Goal: Task Accomplishment & Management: Manage account settings

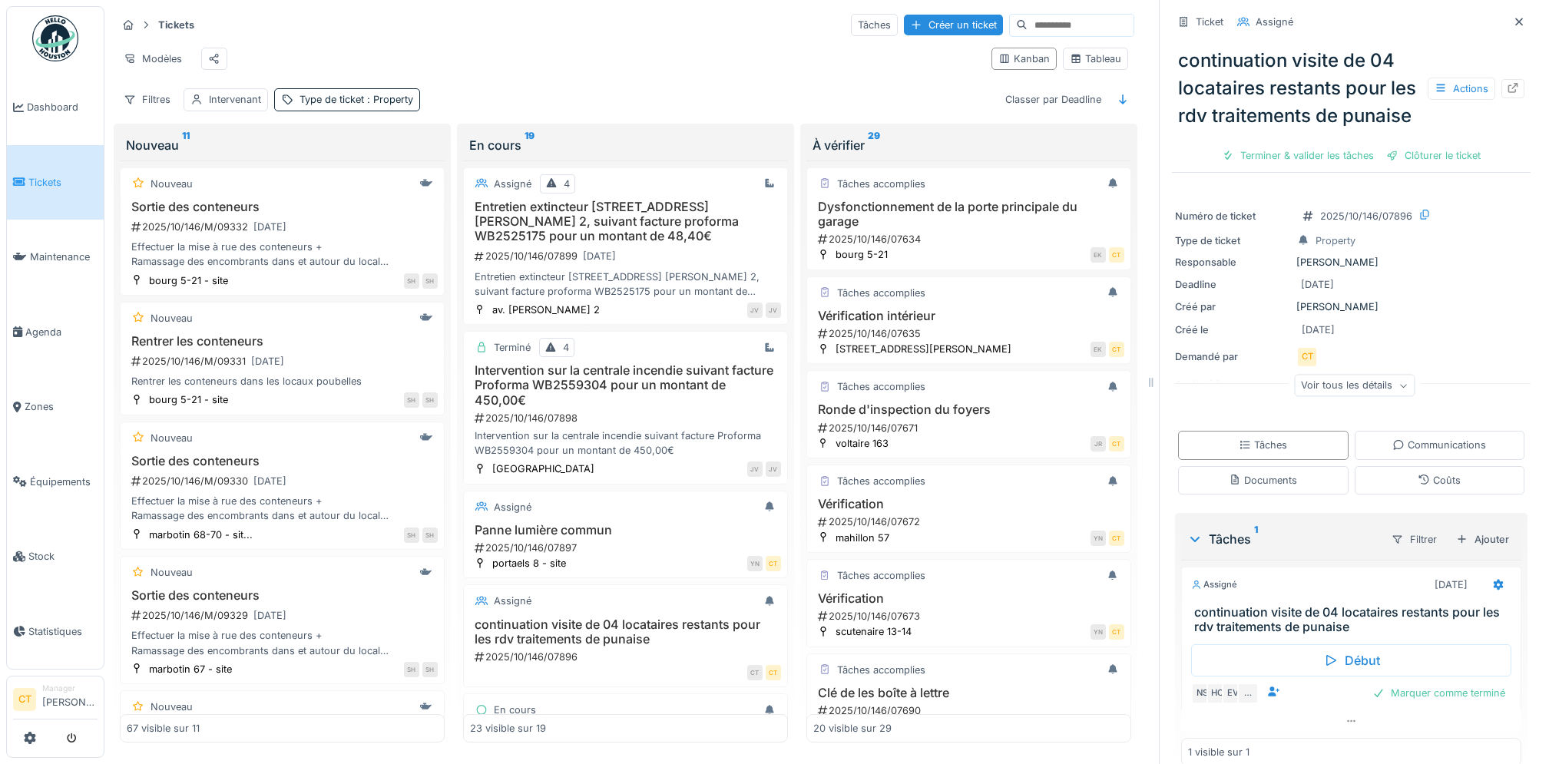
scroll to position [12, 0]
click at [68, 256] on span "Maintenance" at bounding box center [64, 257] width 68 height 15
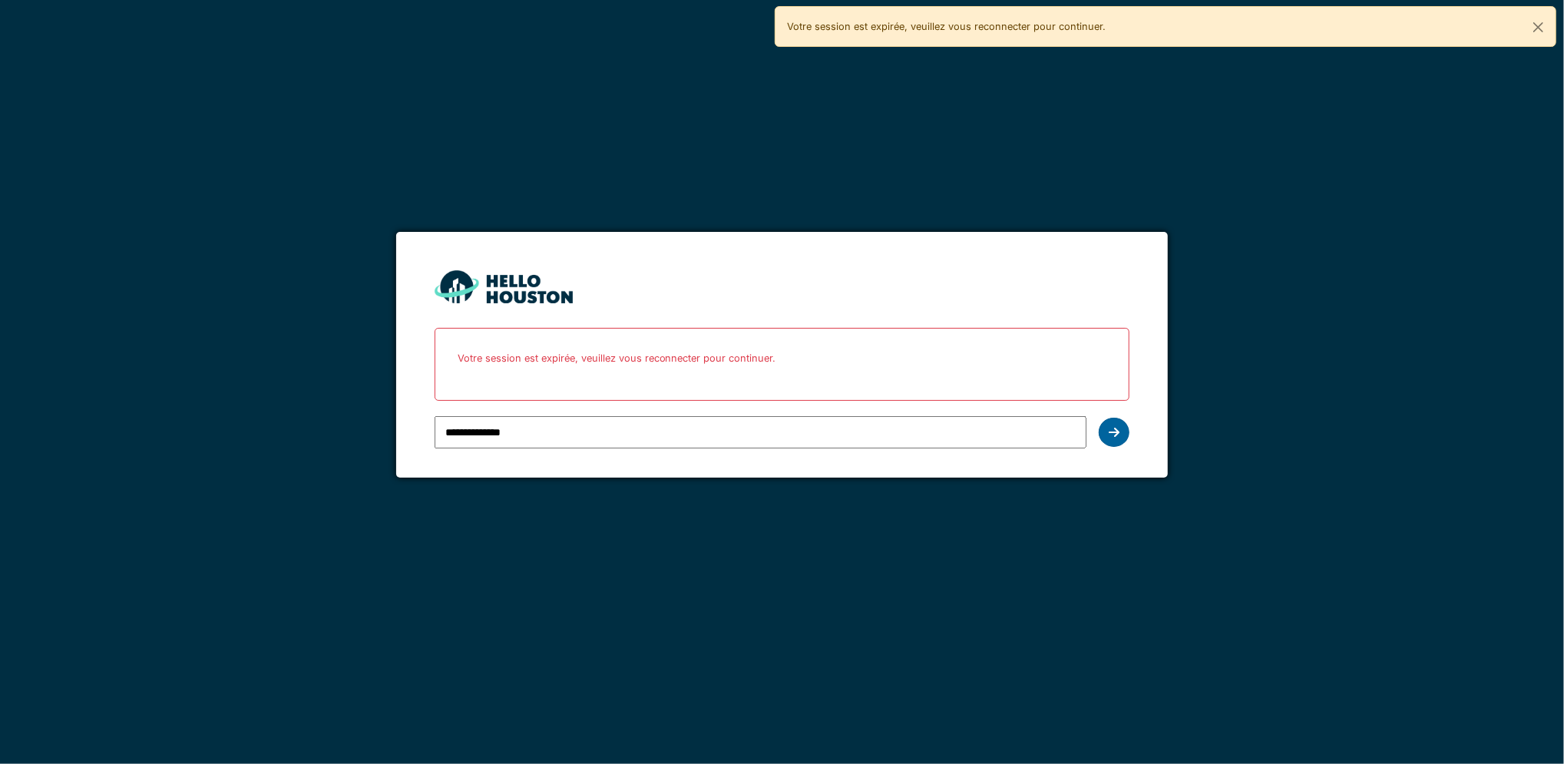
type input "**********"
click at [1111, 432] on icon at bounding box center [1114, 432] width 11 height 12
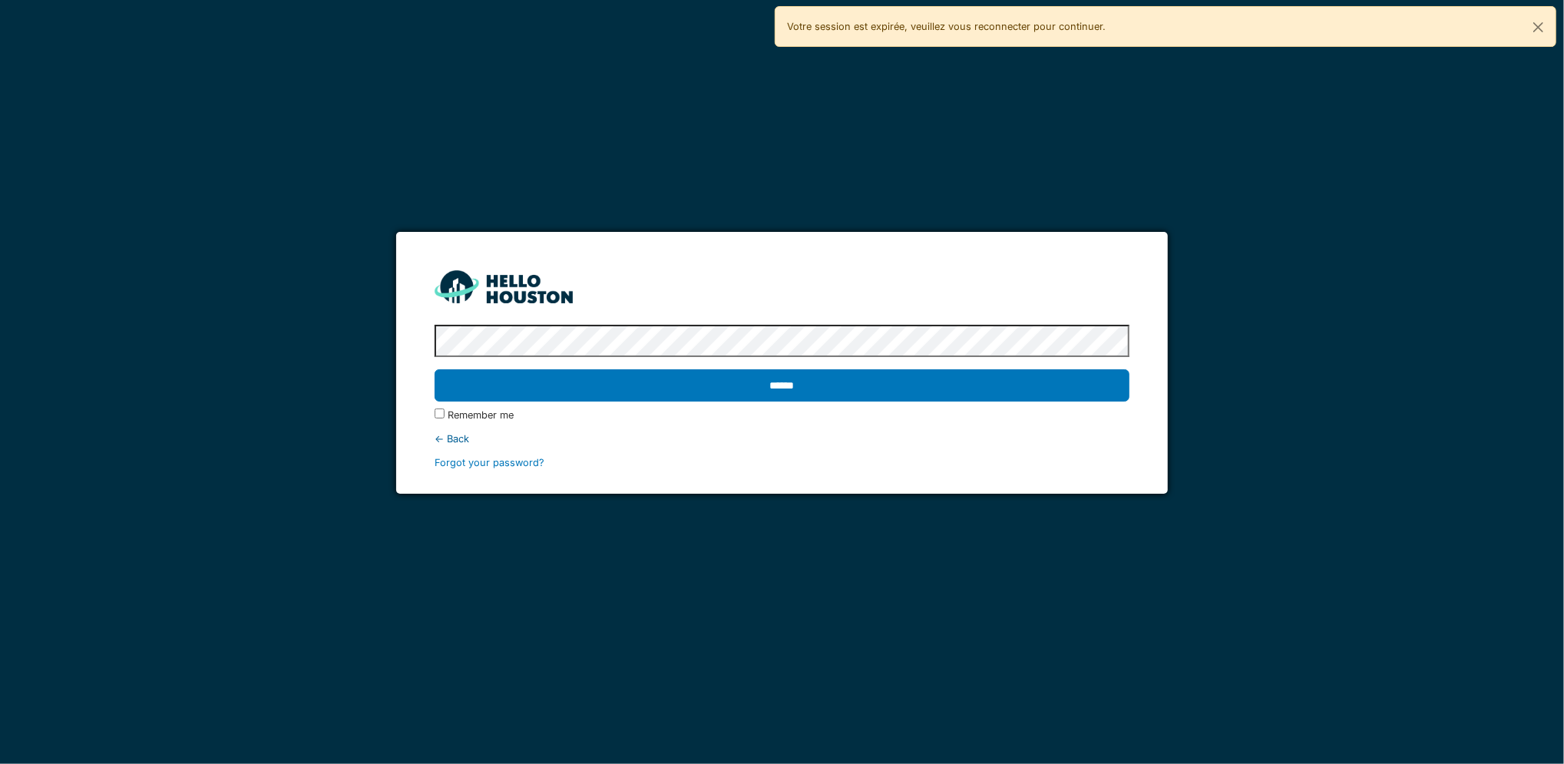
click at [435, 369] on input "******" at bounding box center [783, 385] width 696 height 32
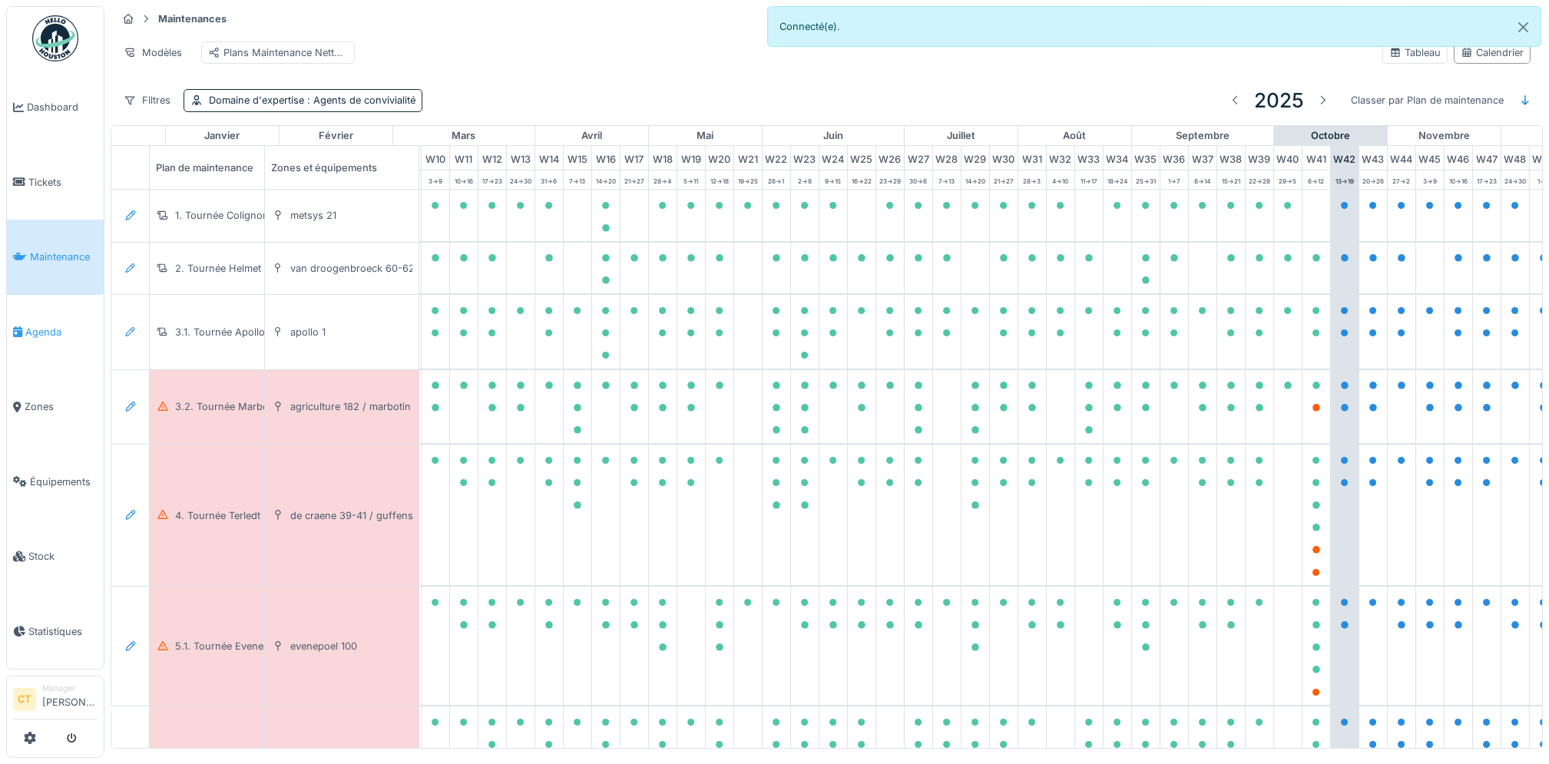
scroll to position [0, 425]
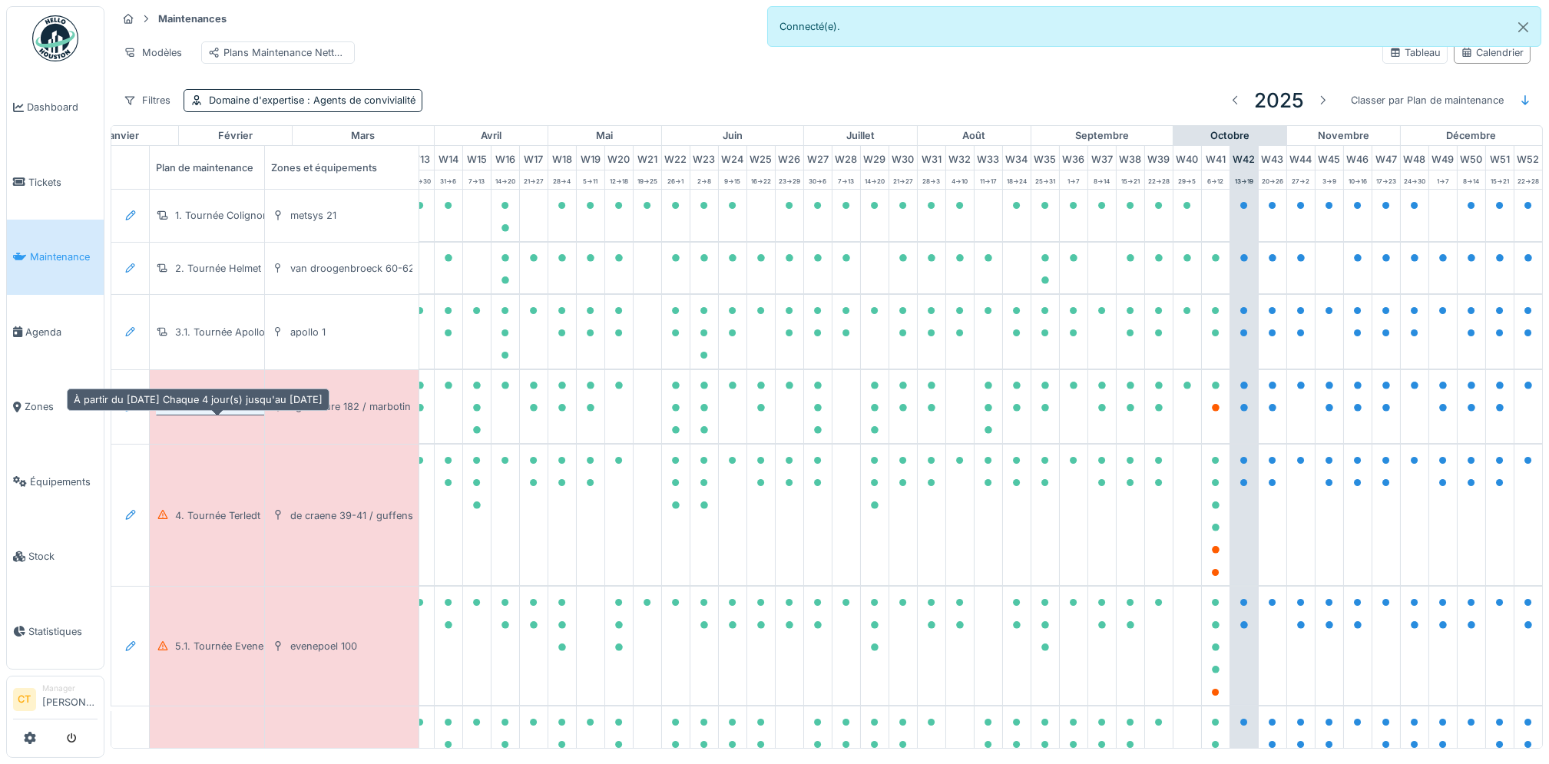
click at [234, 414] on div "3.2. Tournée Marbotin" at bounding box center [227, 406] width 105 height 15
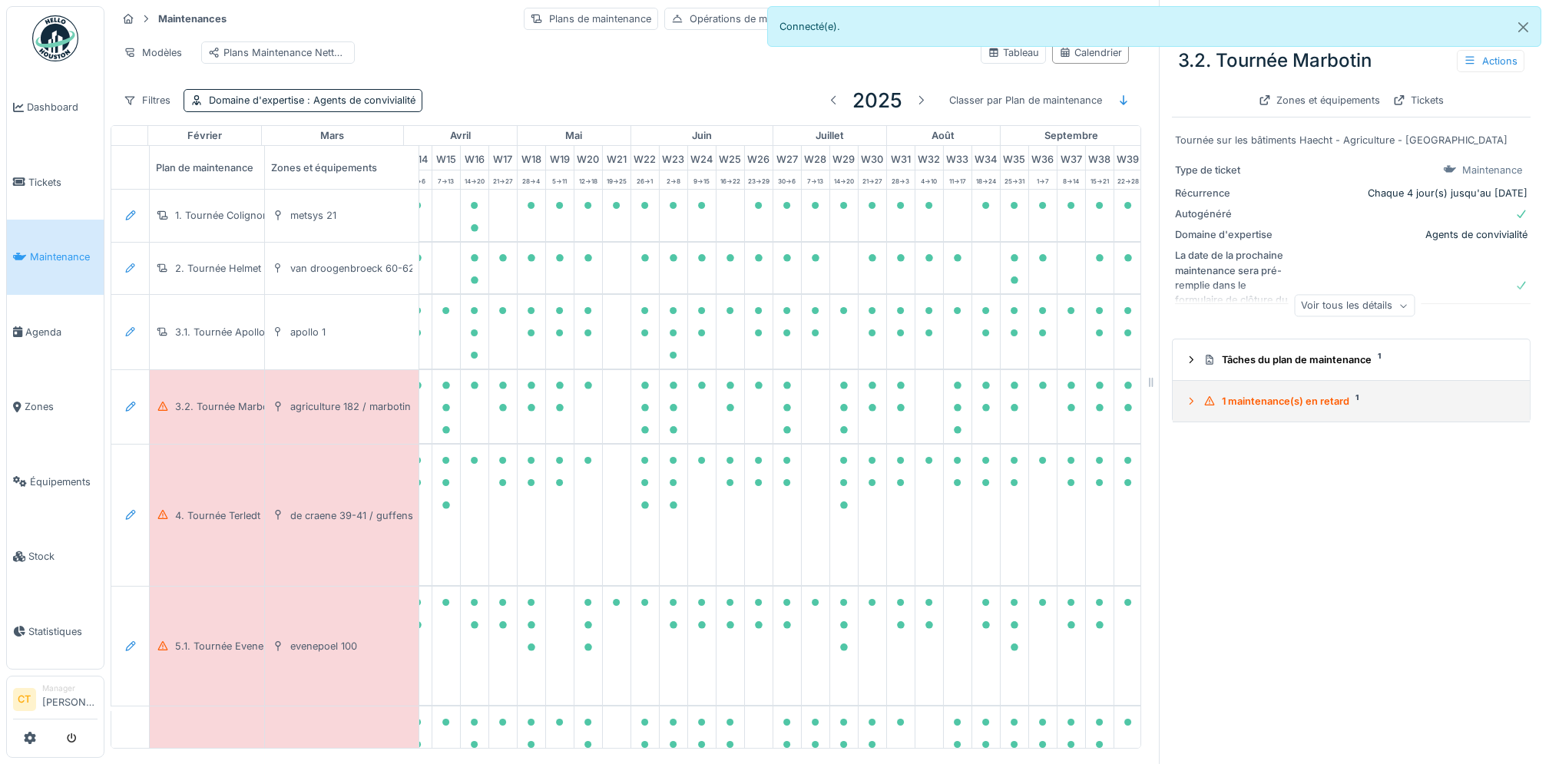
click at [1278, 408] on div "1 maintenance(s) en retard 1" at bounding box center [1357, 401] width 308 height 15
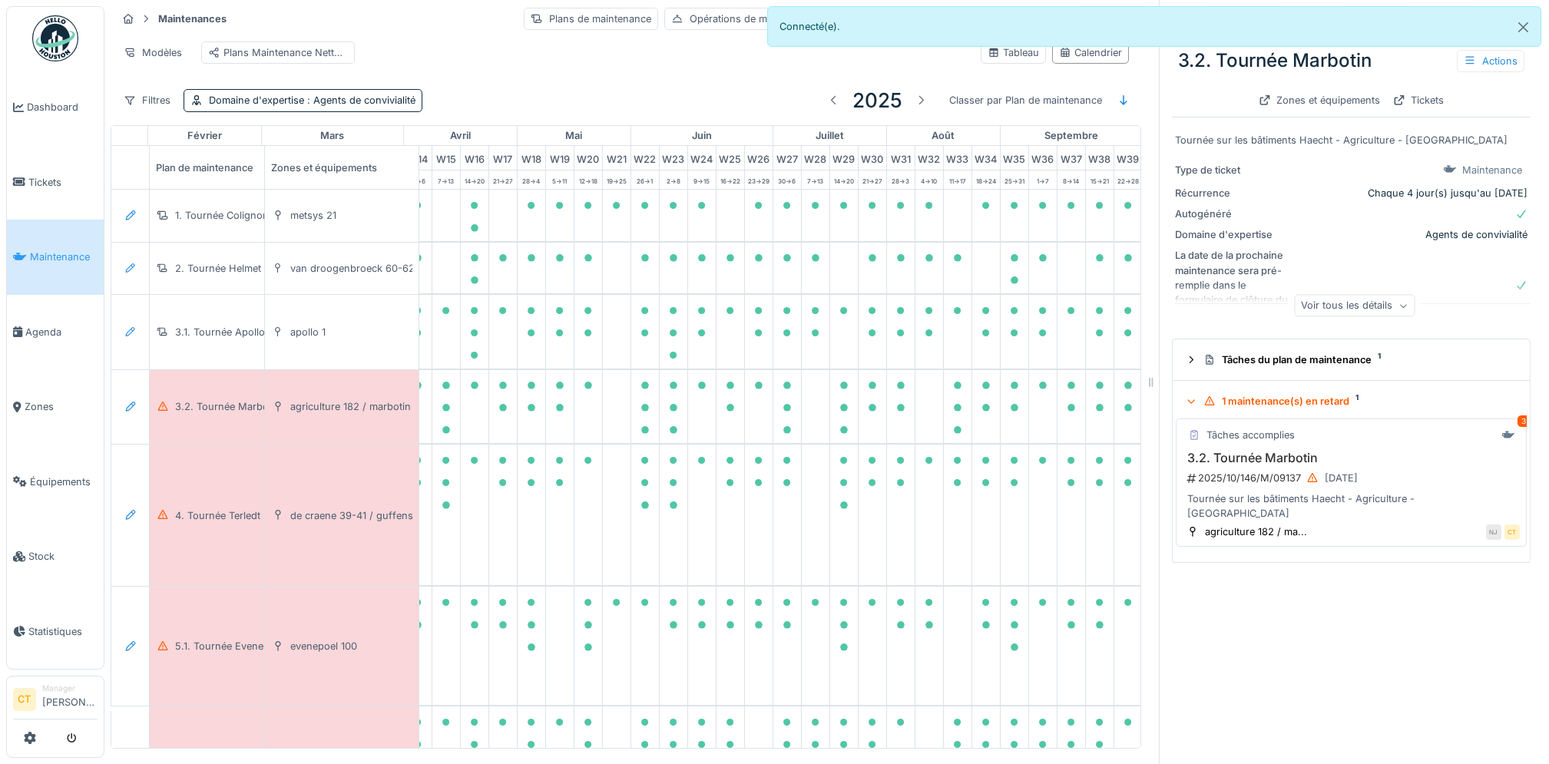
click at [1272, 481] on div "2025/10/146/M/09137 10/10/2025" at bounding box center [1352, 477] width 334 height 19
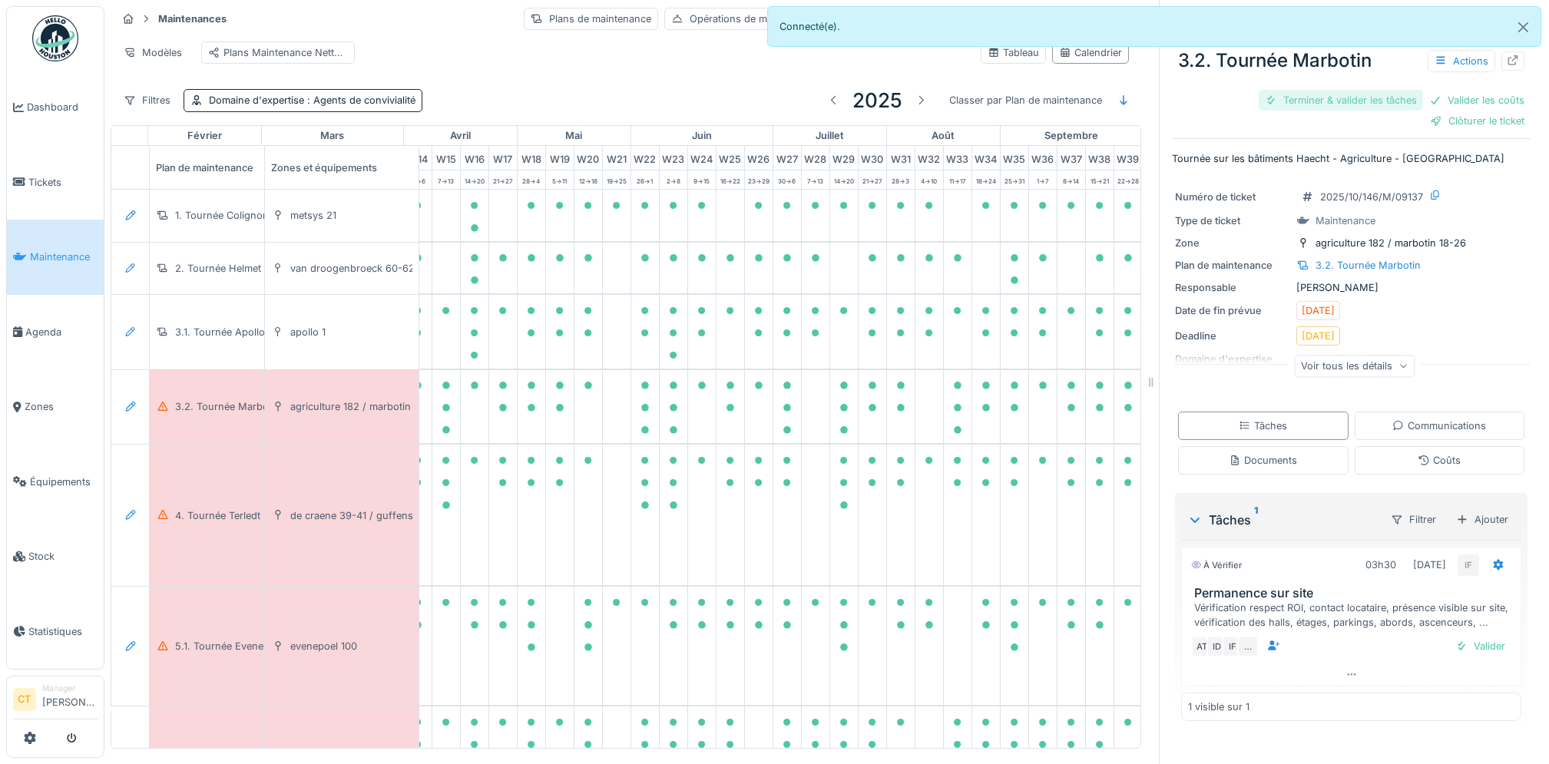
click at [1335, 104] on div "Terminer & valider les tâches" at bounding box center [1340, 100] width 164 height 21
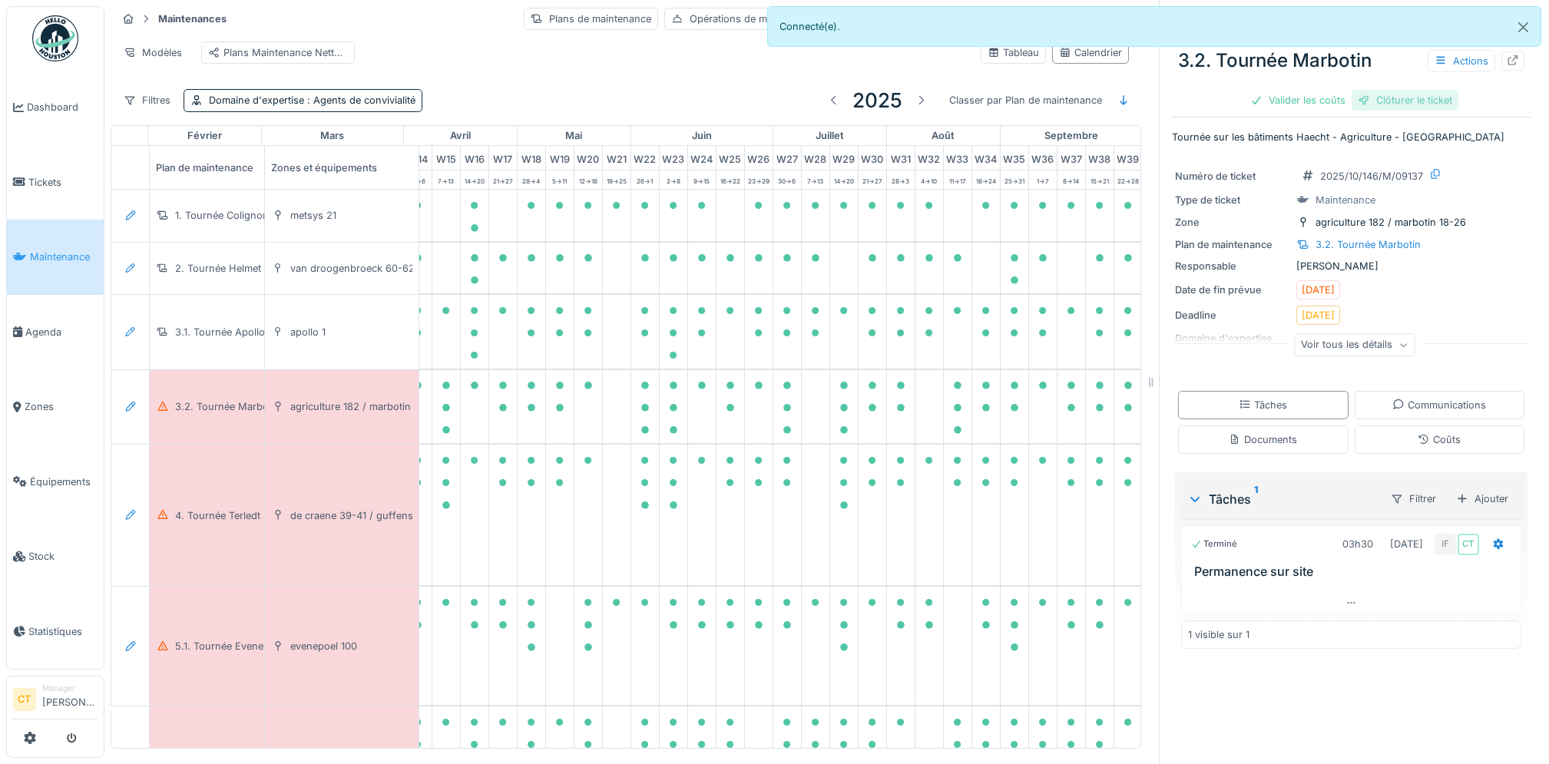
click at [1382, 106] on div "Clôturer le ticket" at bounding box center [1404, 100] width 107 height 21
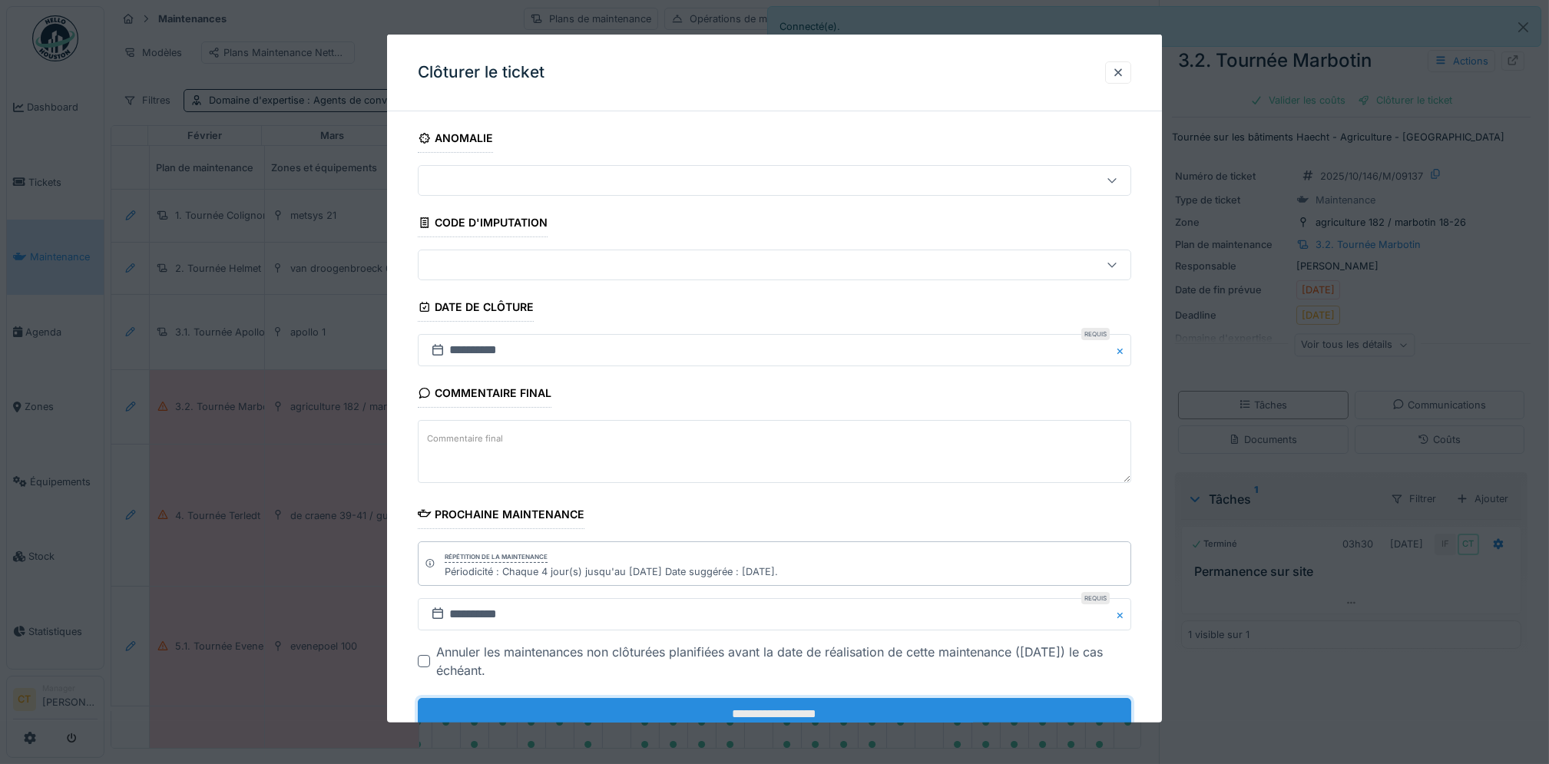
click at [709, 716] on input "**********" at bounding box center [774, 714] width 713 height 32
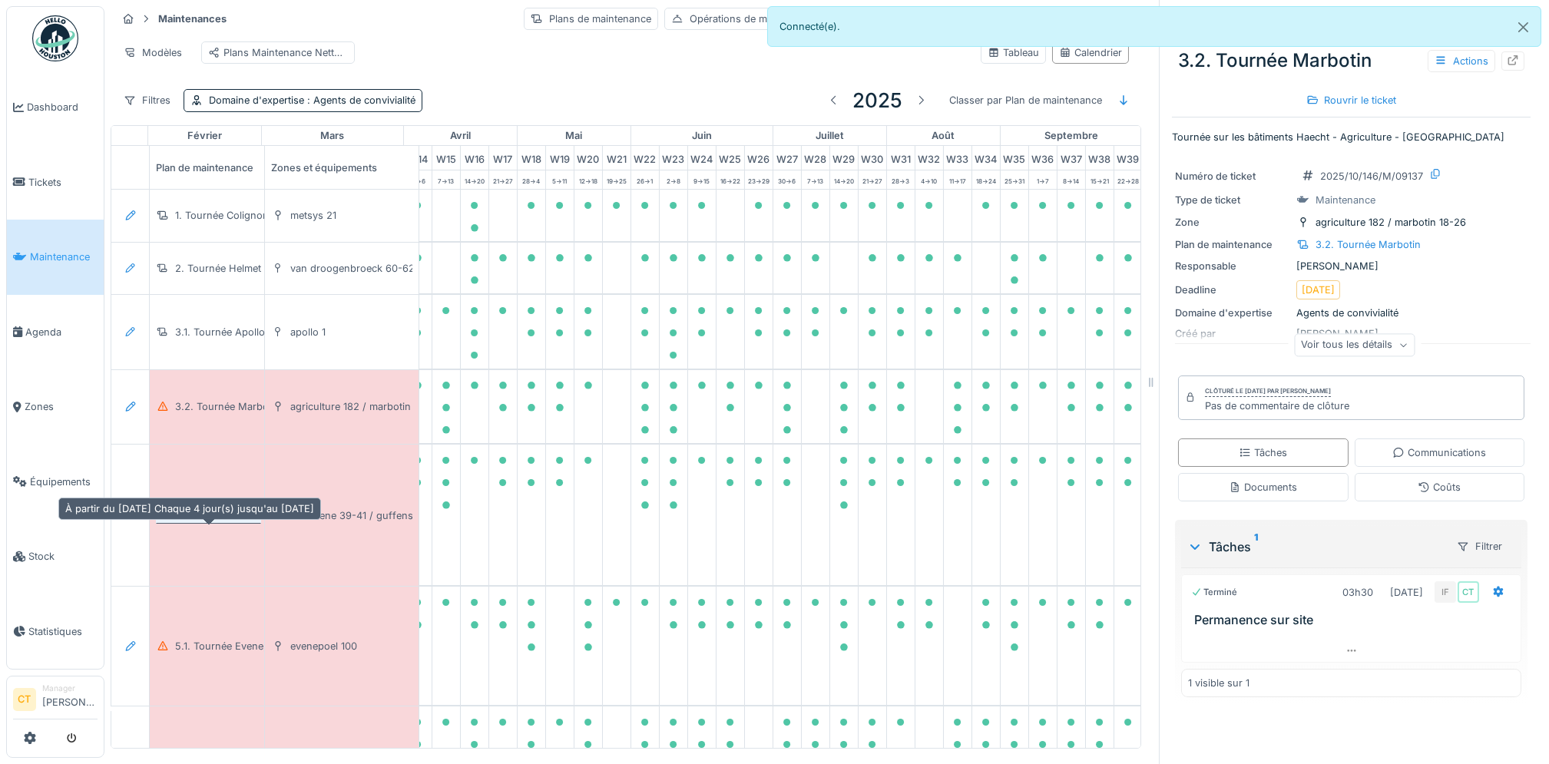
click at [222, 523] on div "4. Tournée Terledt" at bounding box center [217, 515] width 85 height 15
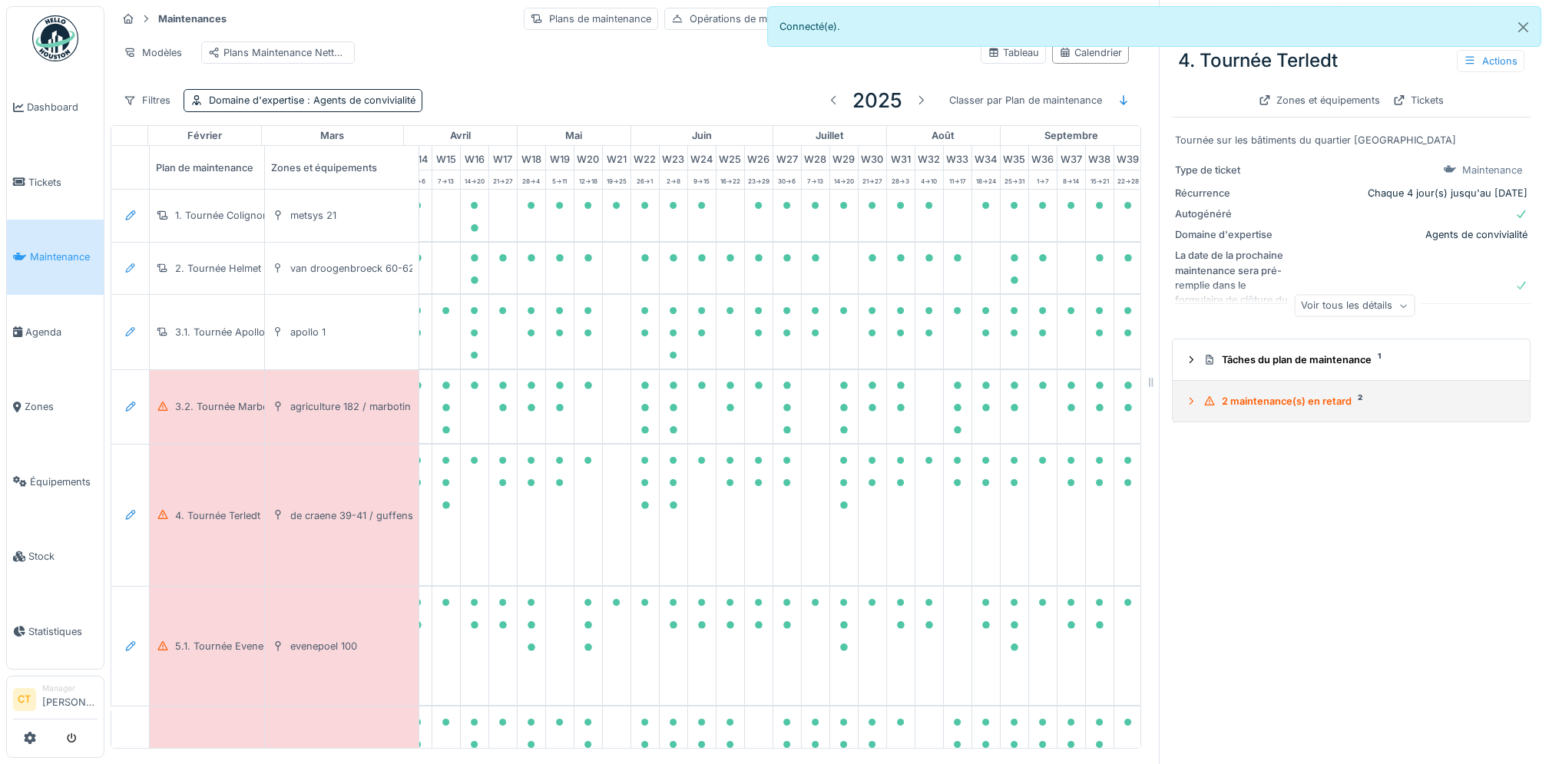
click at [1301, 403] on div "2 maintenance(s) en retard 2" at bounding box center [1357, 401] width 308 height 15
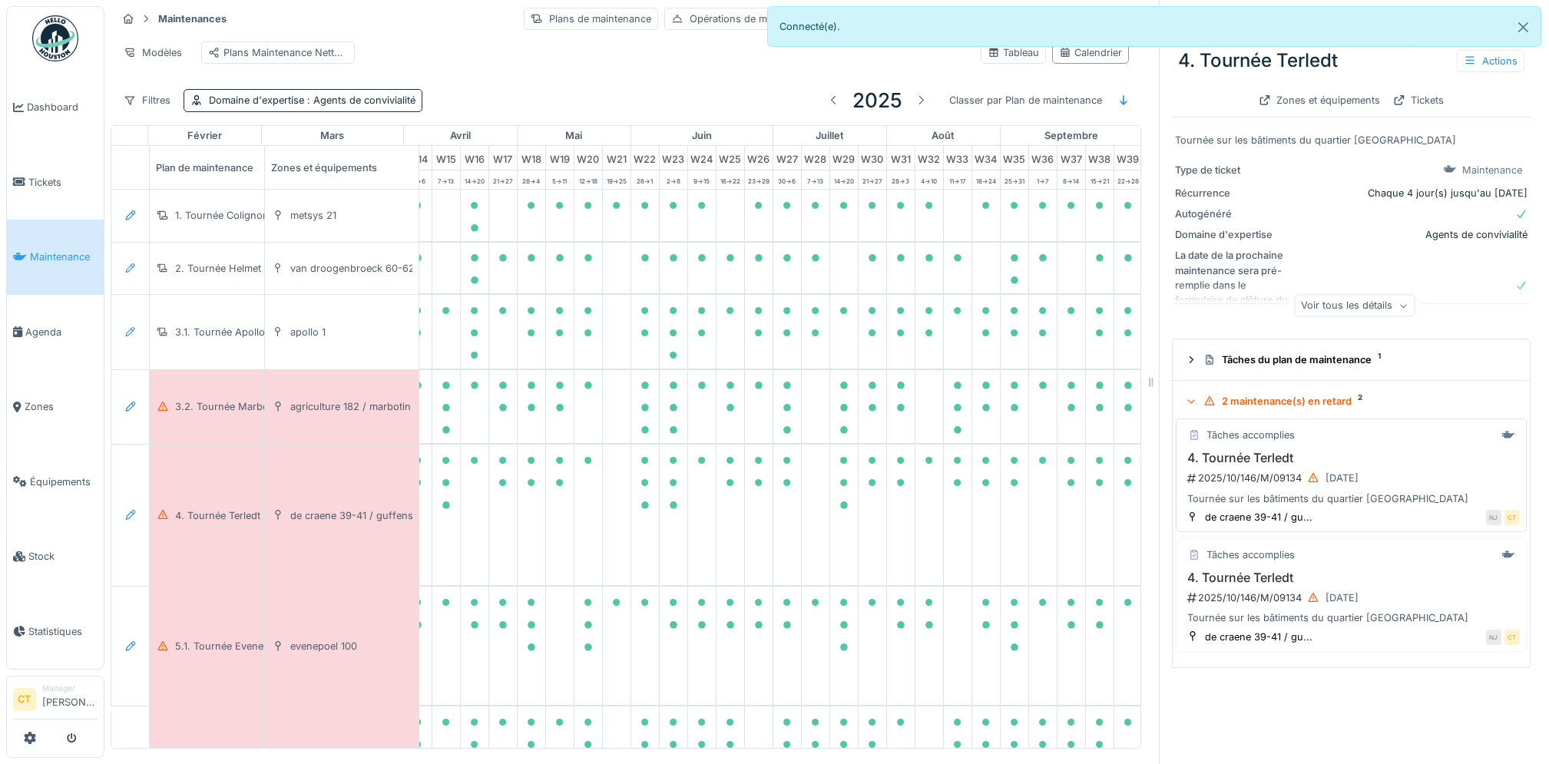
click at [1255, 506] on div "Tournée sur les bâtiments du quartier [GEOGRAPHIC_DATA]" at bounding box center [1350, 498] width 337 height 15
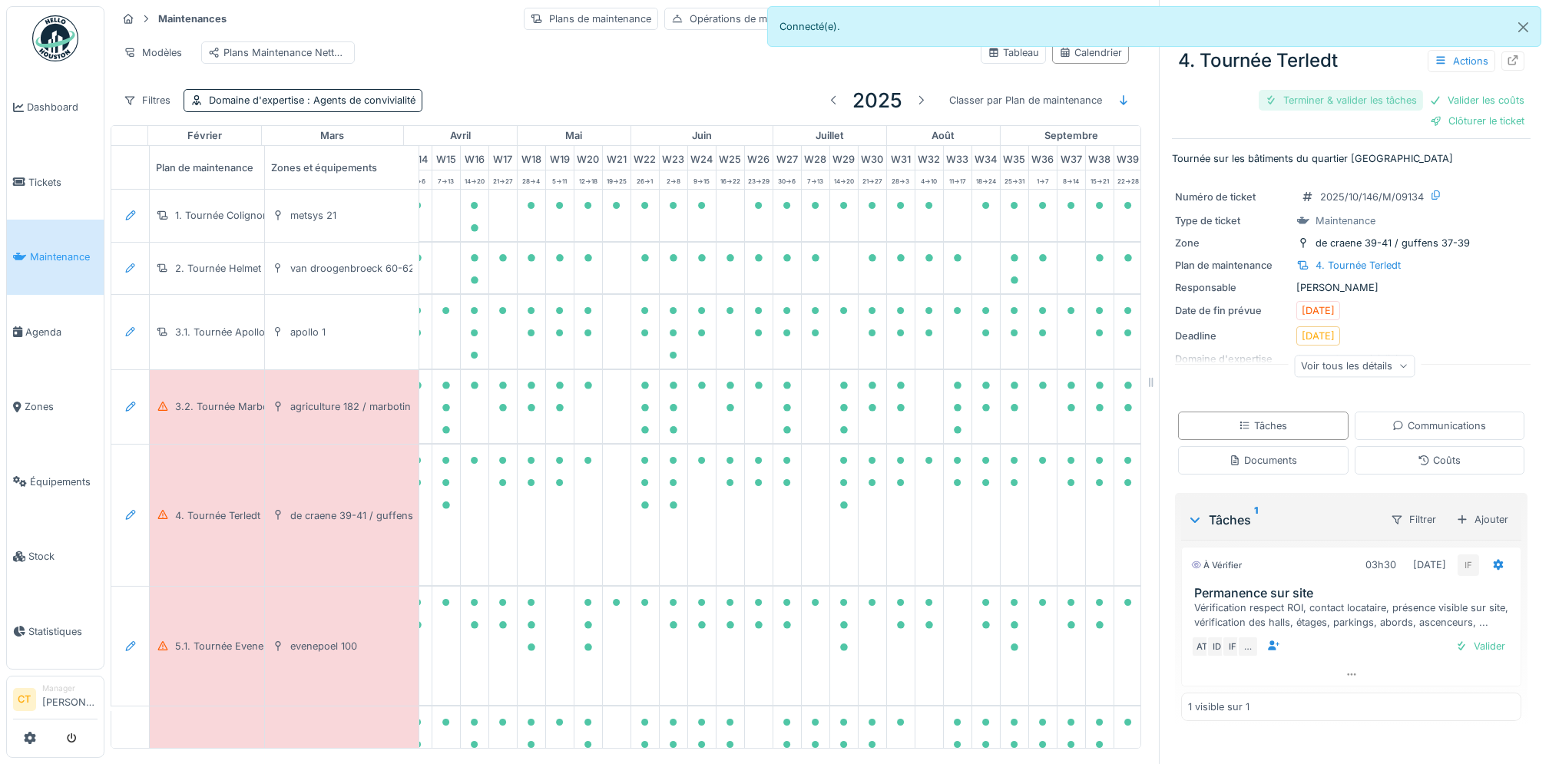
click at [1299, 99] on div "Terminer & valider les tâches" at bounding box center [1340, 100] width 164 height 21
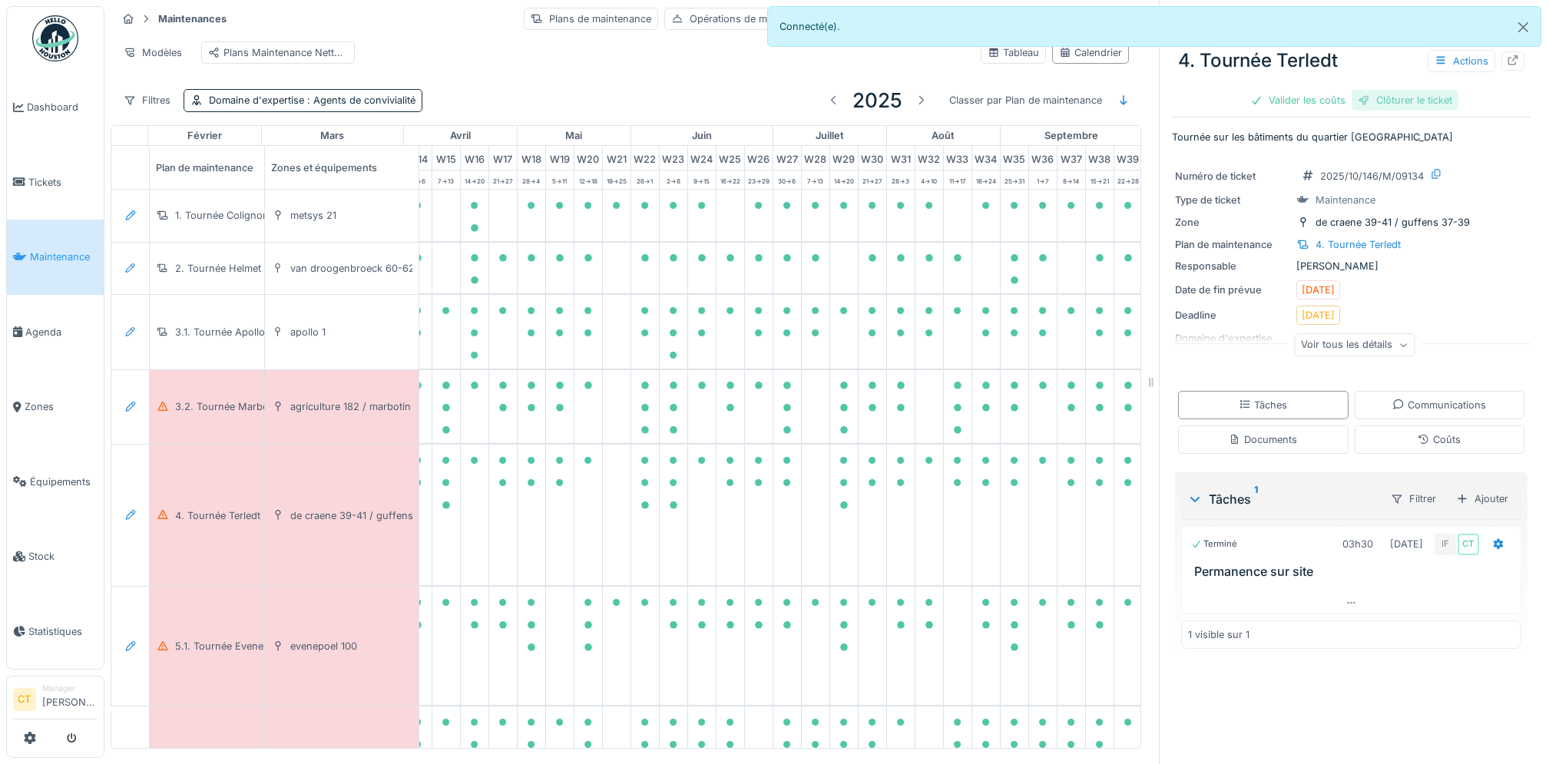
click at [1408, 105] on div "Clôturer le ticket" at bounding box center [1404, 100] width 107 height 21
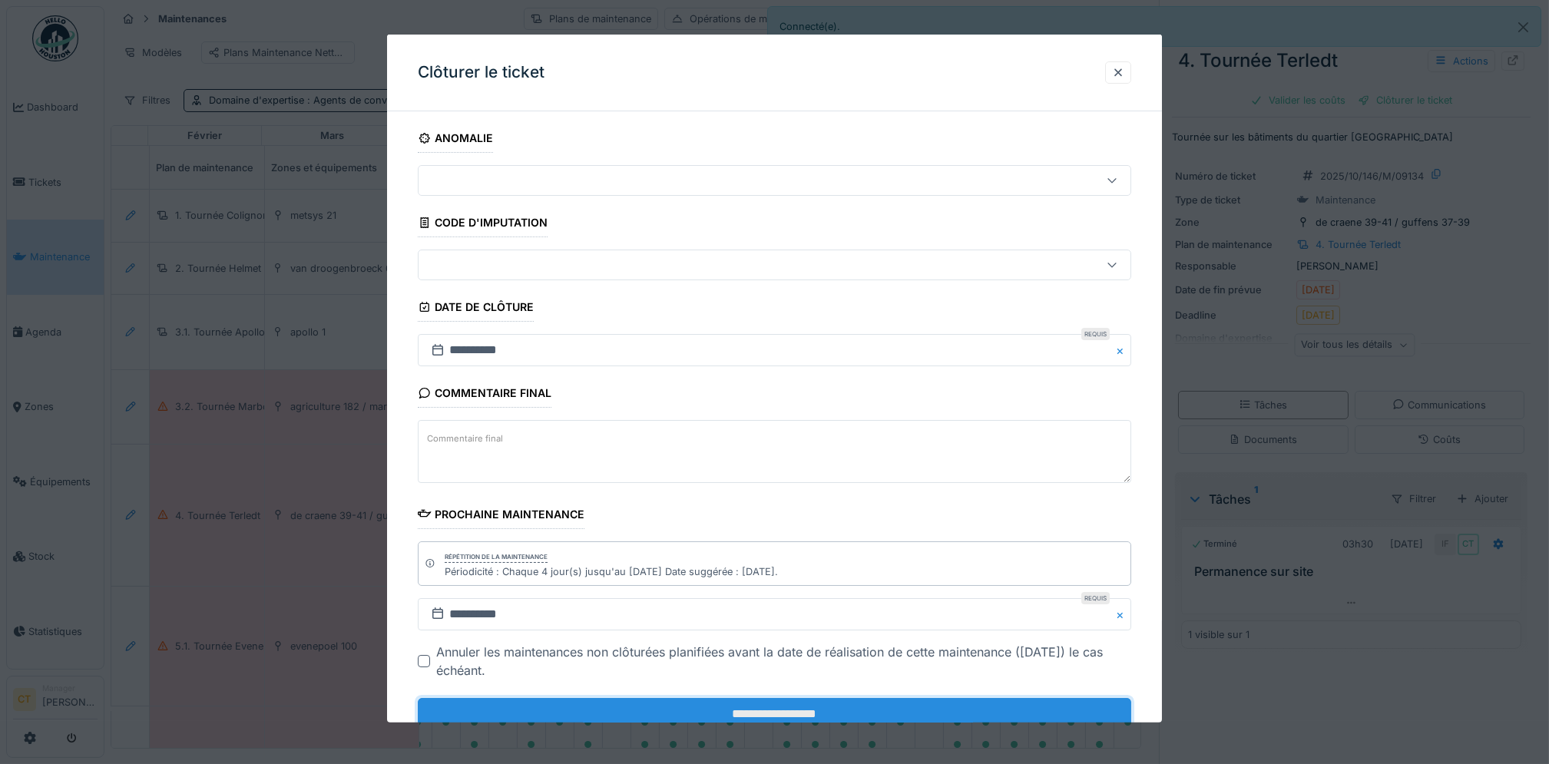
click at [828, 709] on input "**********" at bounding box center [774, 714] width 713 height 32
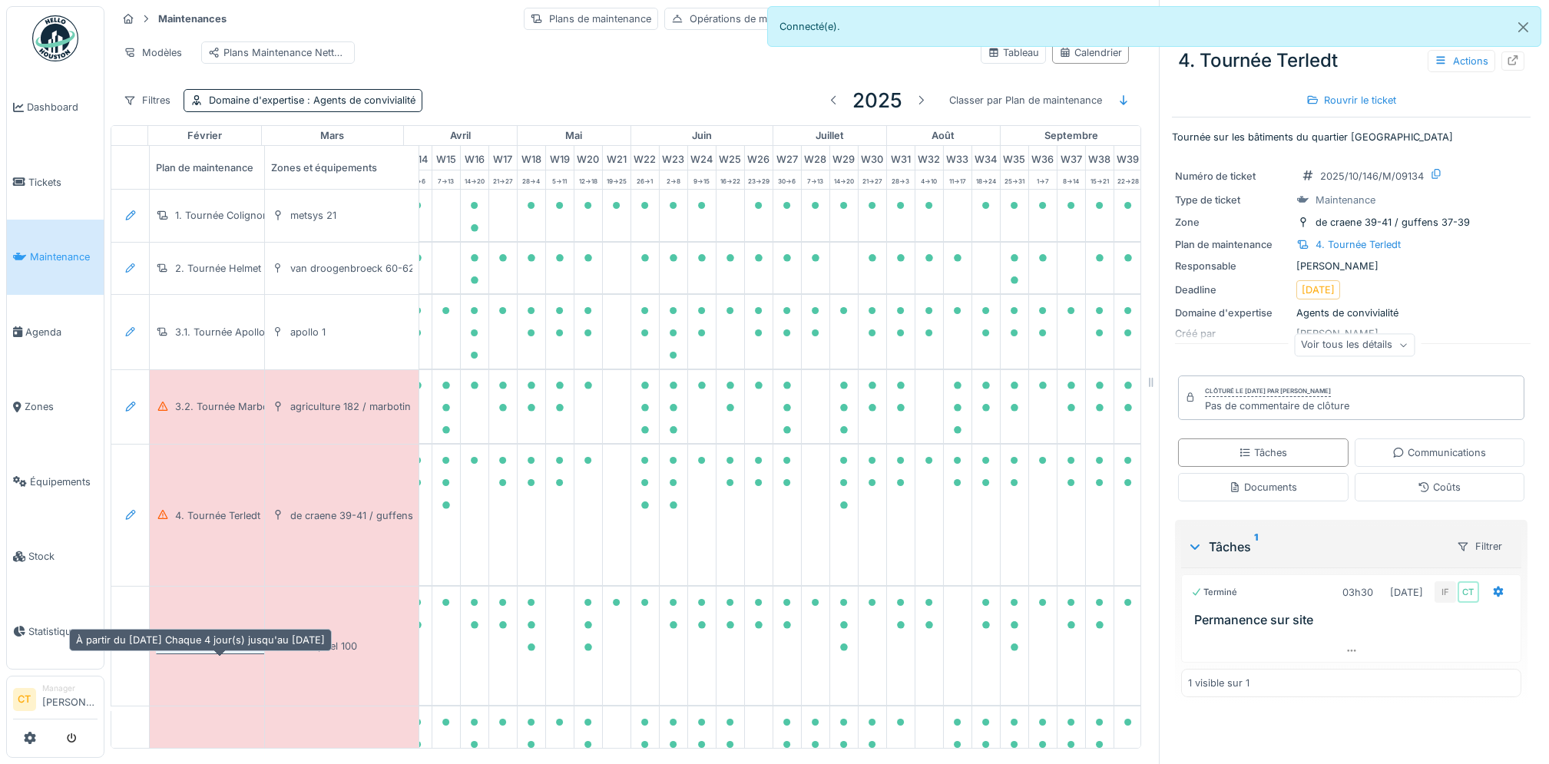
click at [233, 653] on div "5.1. Tournée Evenepoel" at bounding box center [229, 646] width 108 height 15
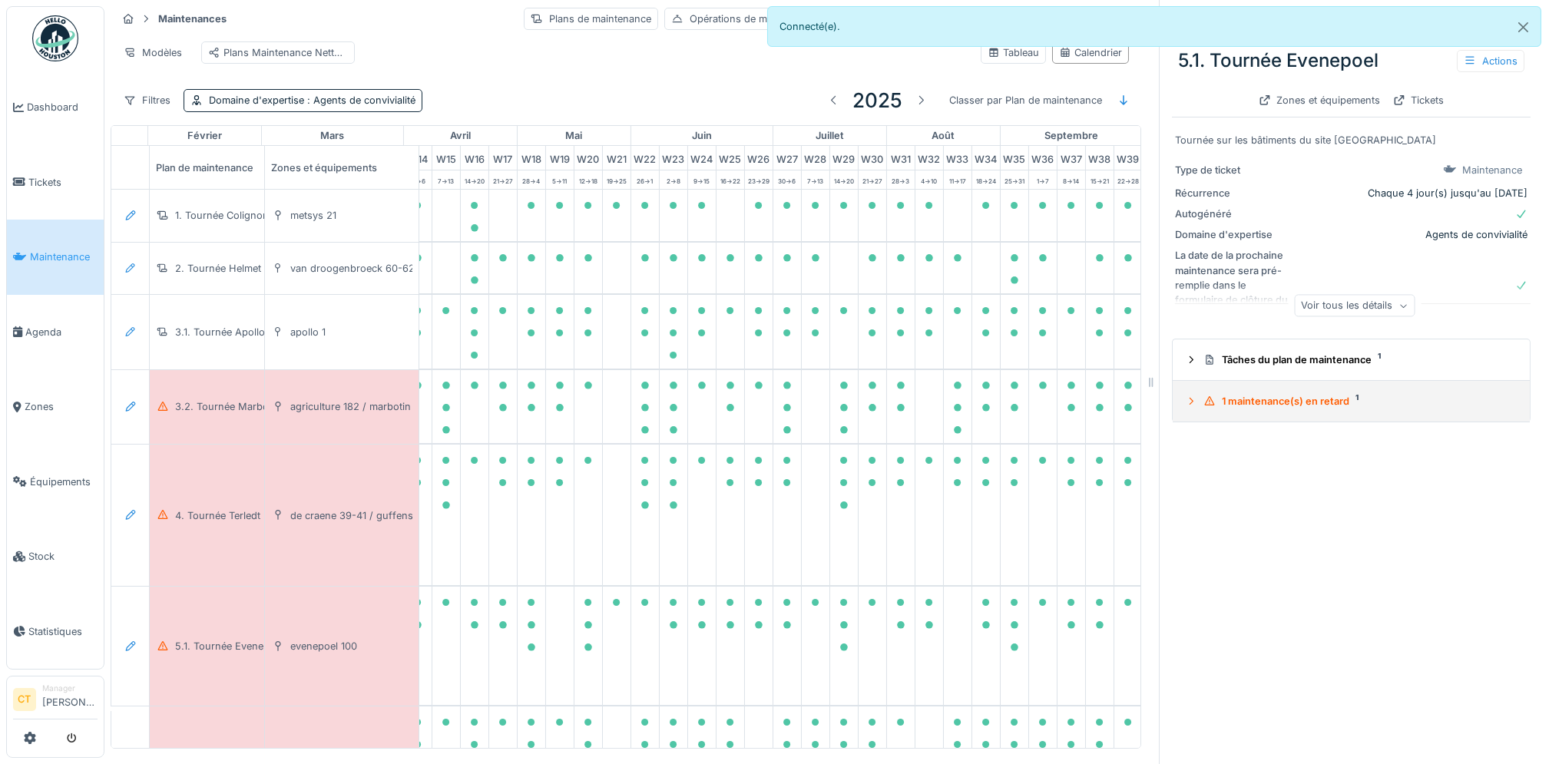
click at [1293, 408] on div "1 maintenance(s) en retard 1" at bounding box center [1357, 401] width 308 height 15
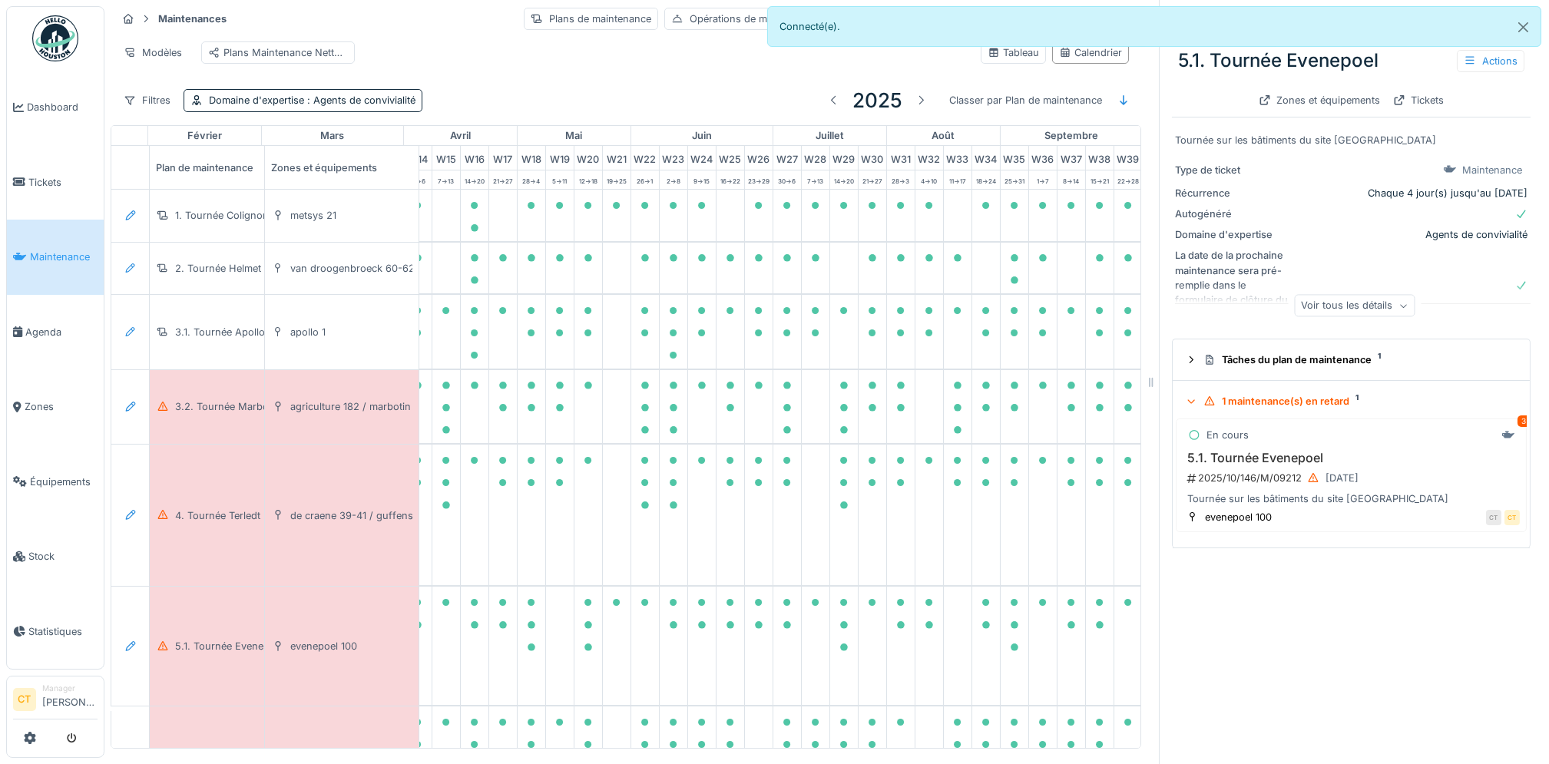
click at [1286, 405] on div "1 maintenance(s) en retard 1" at bounding box center [1357, 401] width 308 height 15
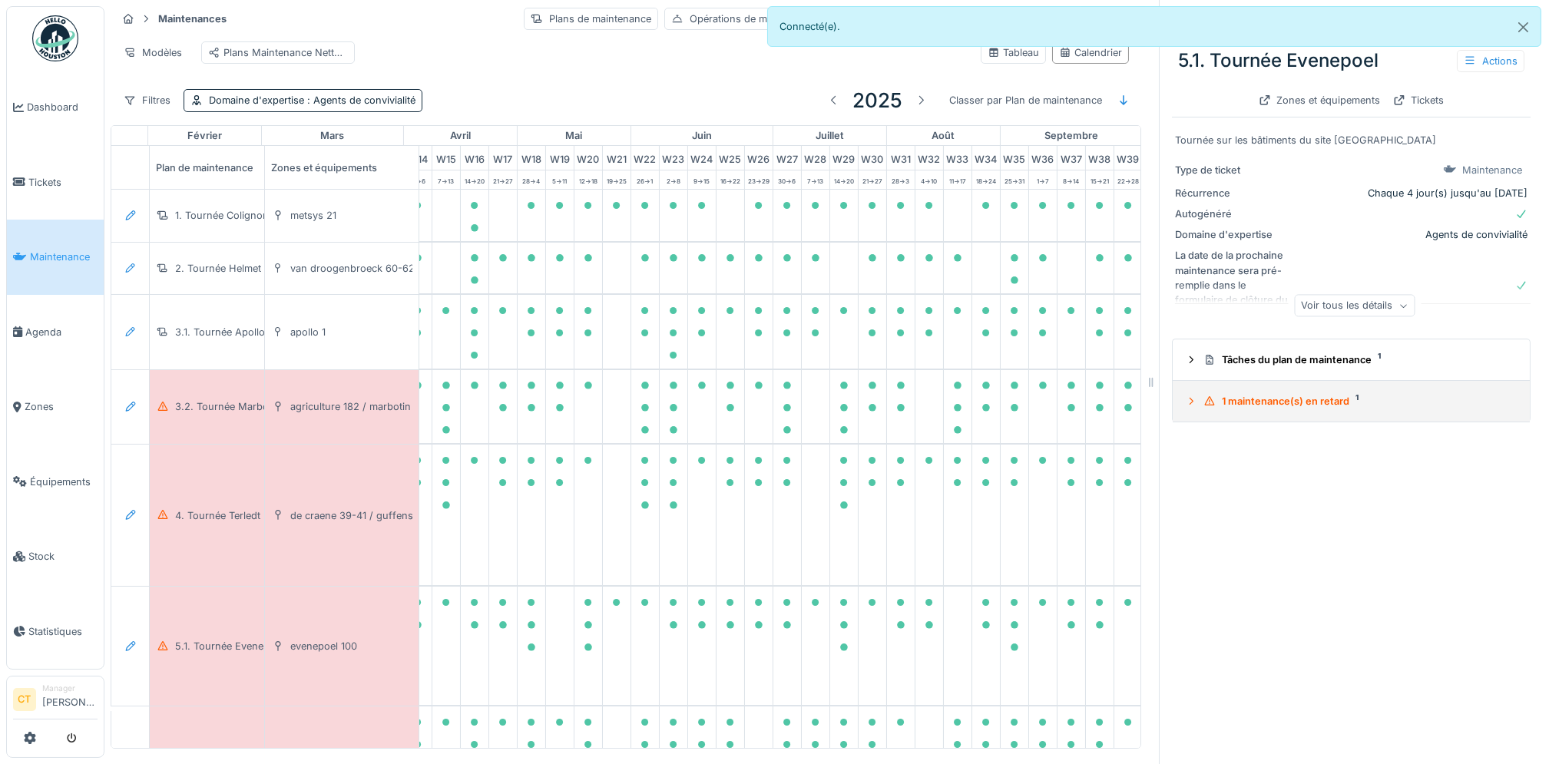
click at [1247, 406] on div "1 maintenance(s) en retard 1" at bounding box center [1357, 401] width 308 height 15
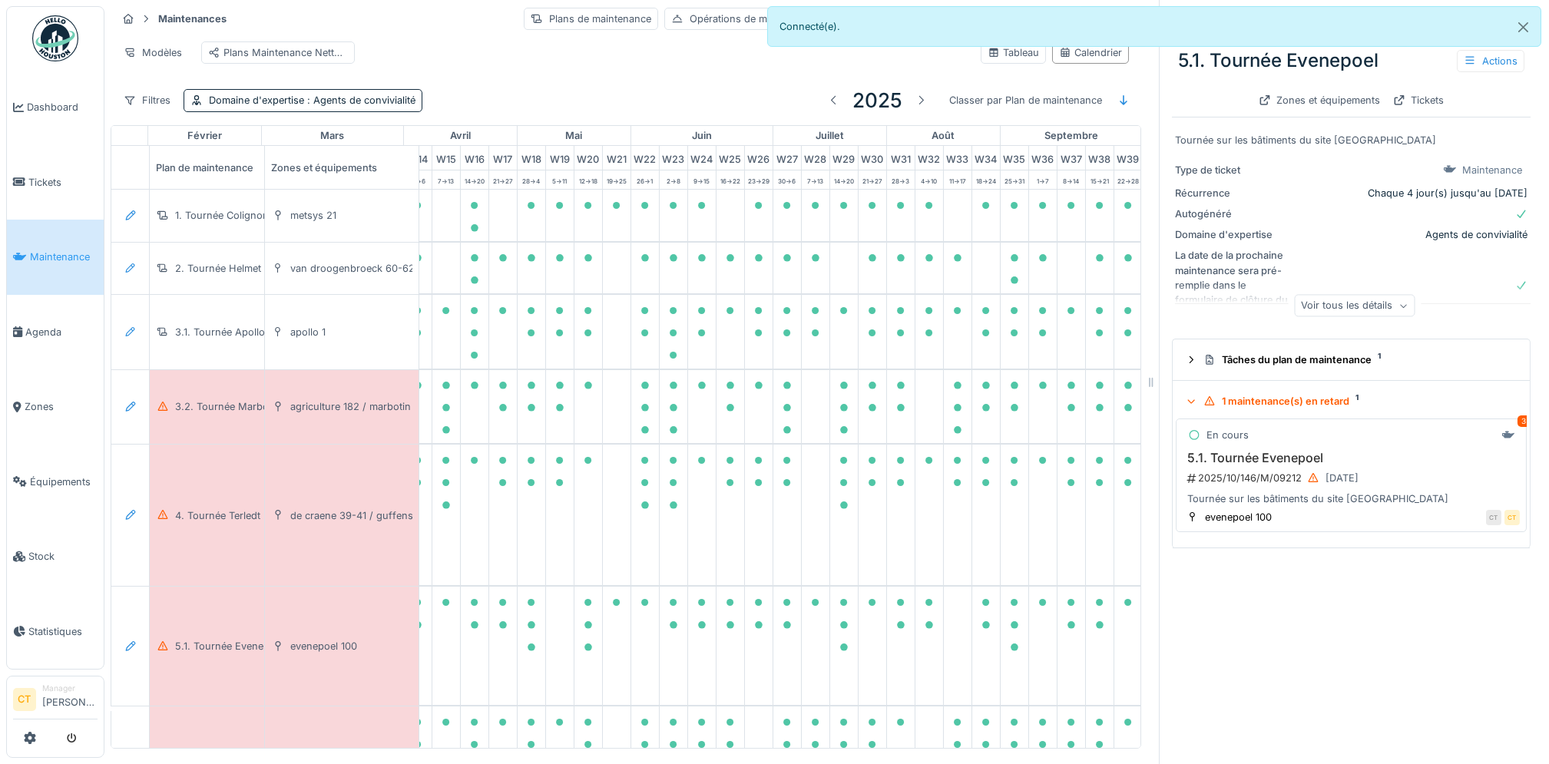
click at [1261, 473] on div "2025/10/146/M/09212 11/10/2025" at bounding box center [1352, 477] width 334 height 19
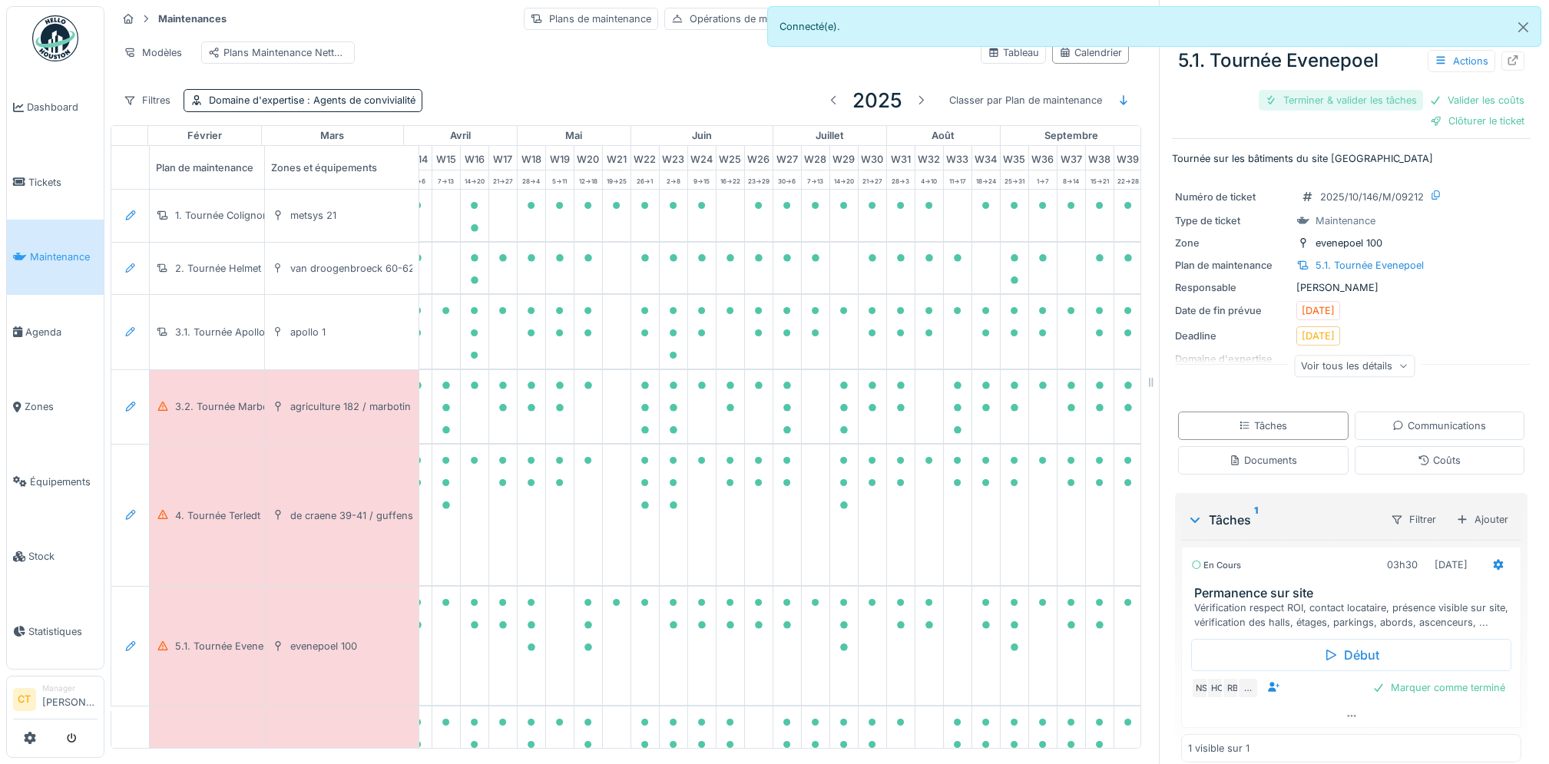
click at [1303, 100] on div "Terminer & valider les tâches" at bounding box center [1340, 100] width 164 height 21
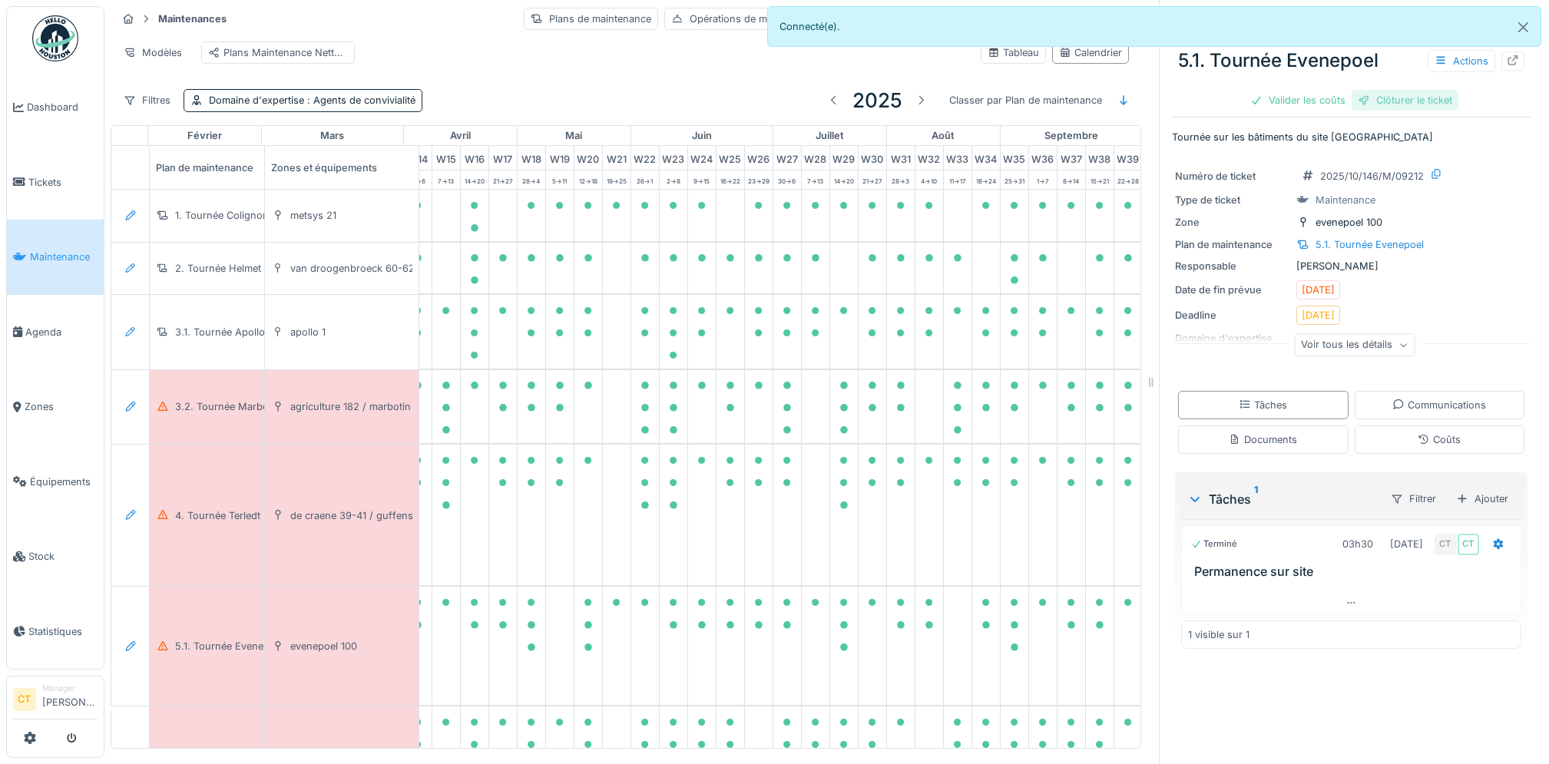
click at [1401, 102] on div "Clôturer le ticket" at bounding box center [1404, 100] width 107 height 21
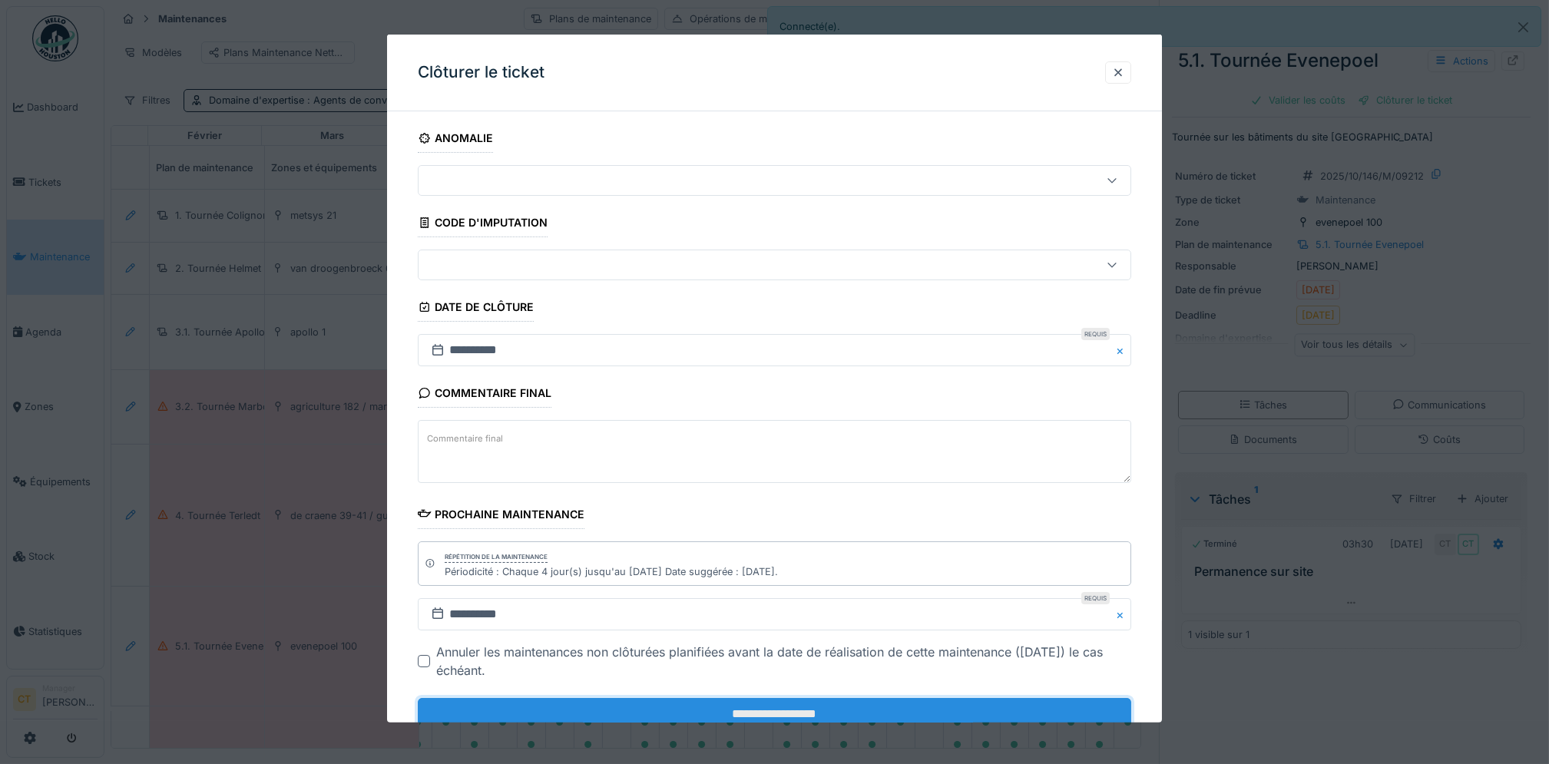
click at [817, 705] on input "**********" at bounding box center [774, 714] width 713 height 32
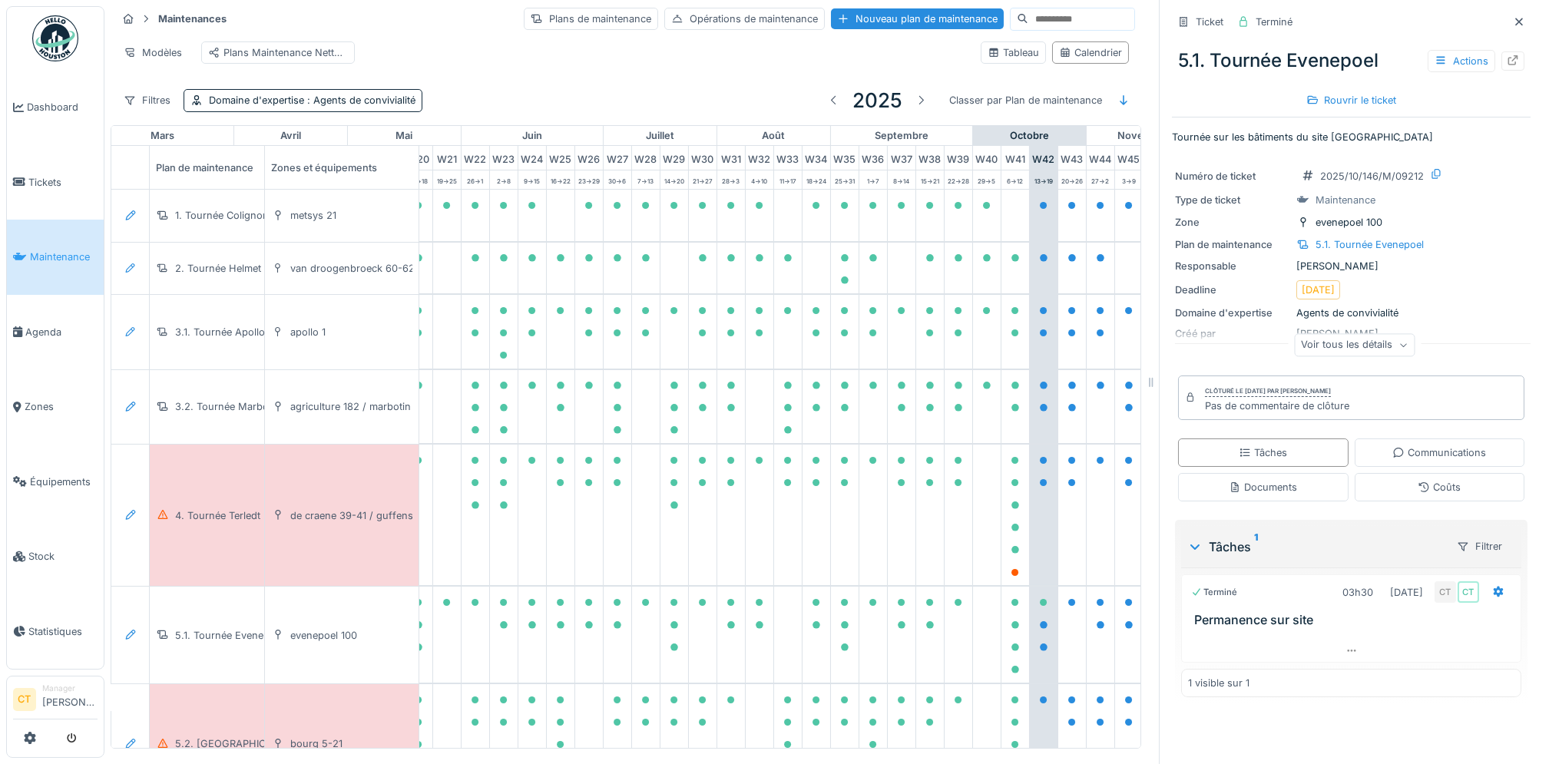
scroll to position [0, 842]
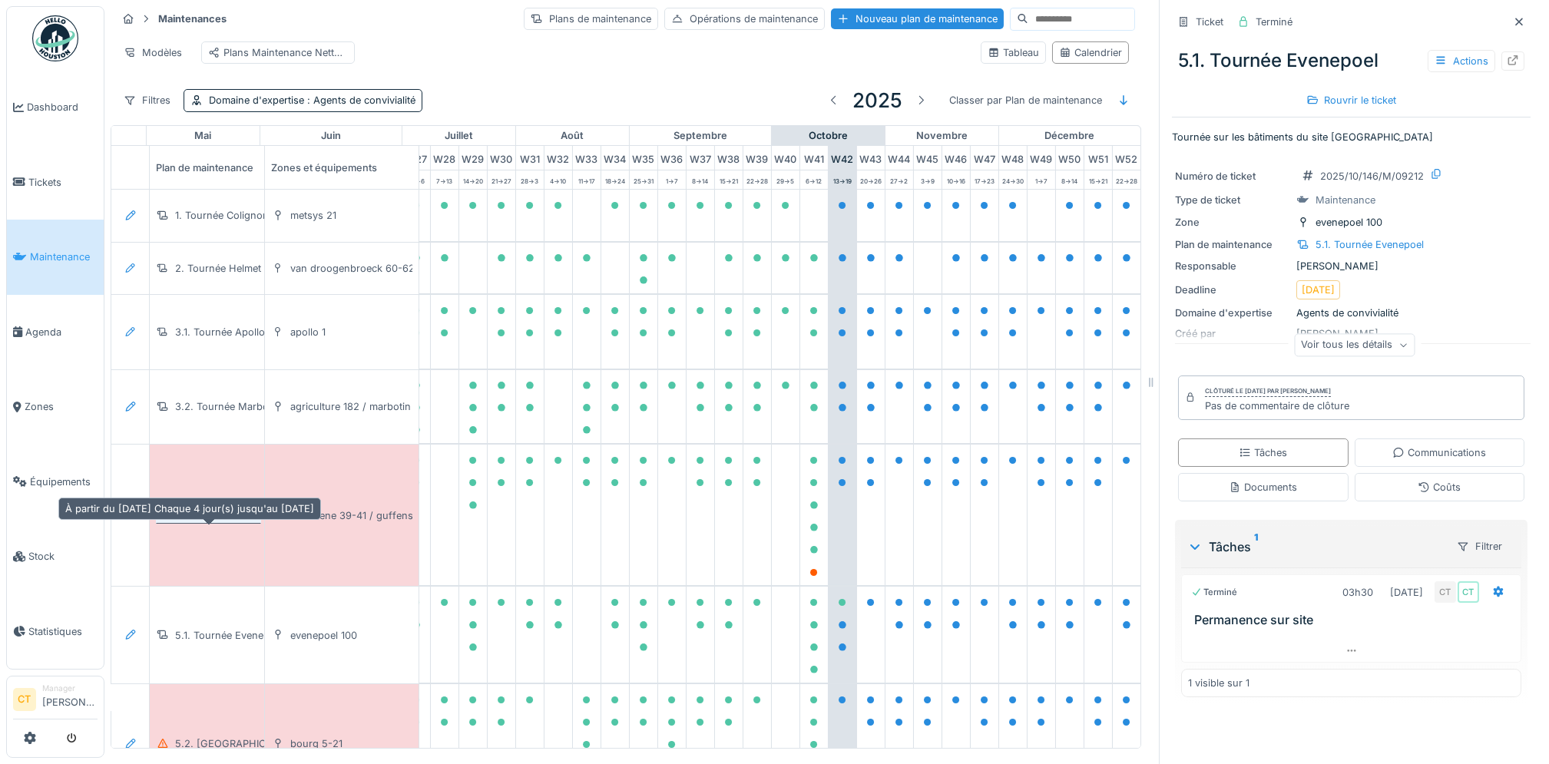
click at [219, 523] on div "4. Tournée Terledt" at bounding box center [217, 515] width 85 height 15
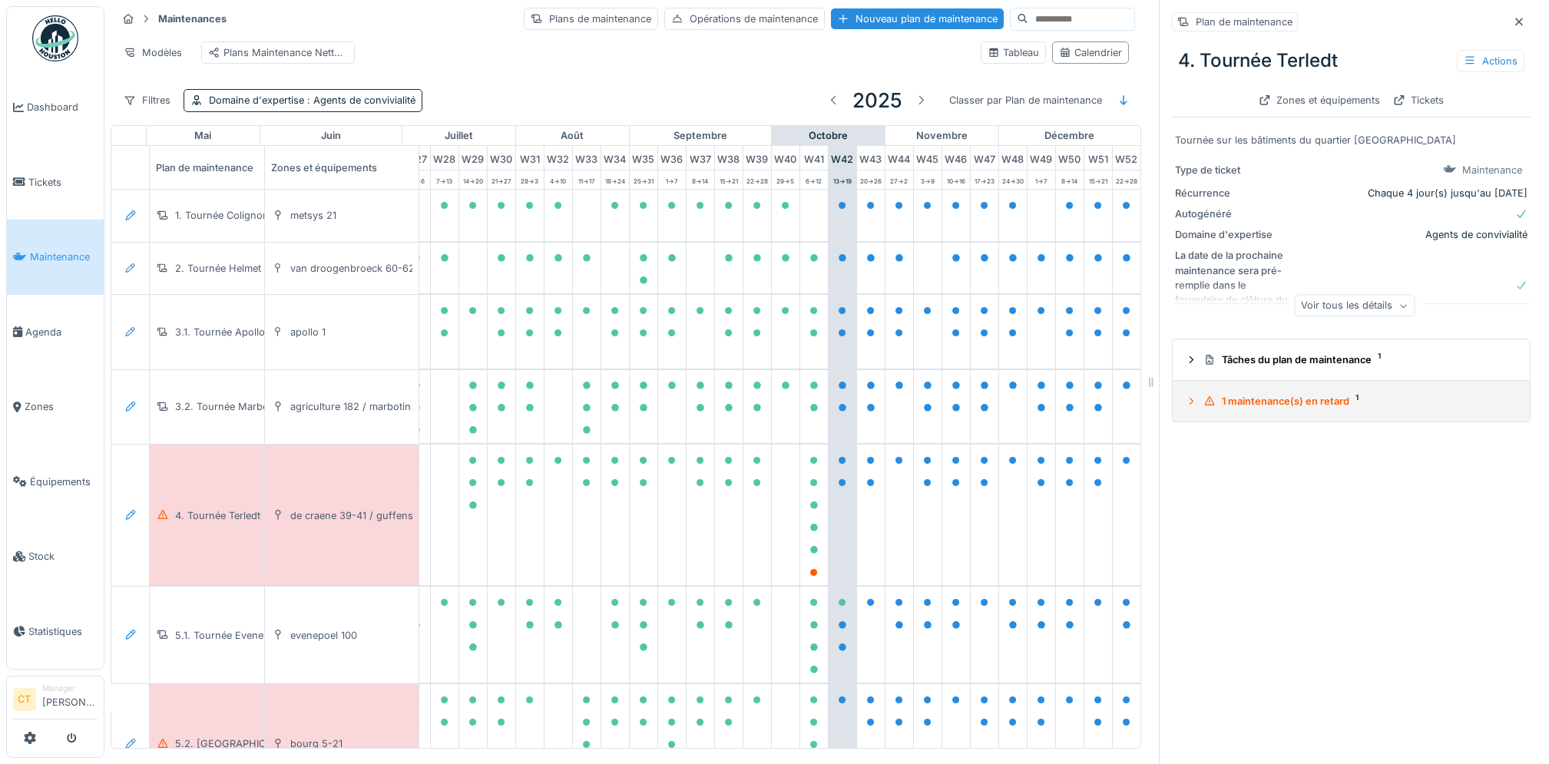
click at [1284, 415] on summary "1 maintenance(s) en retard 1" at bounding box center [1351, 401] width 345 height 28
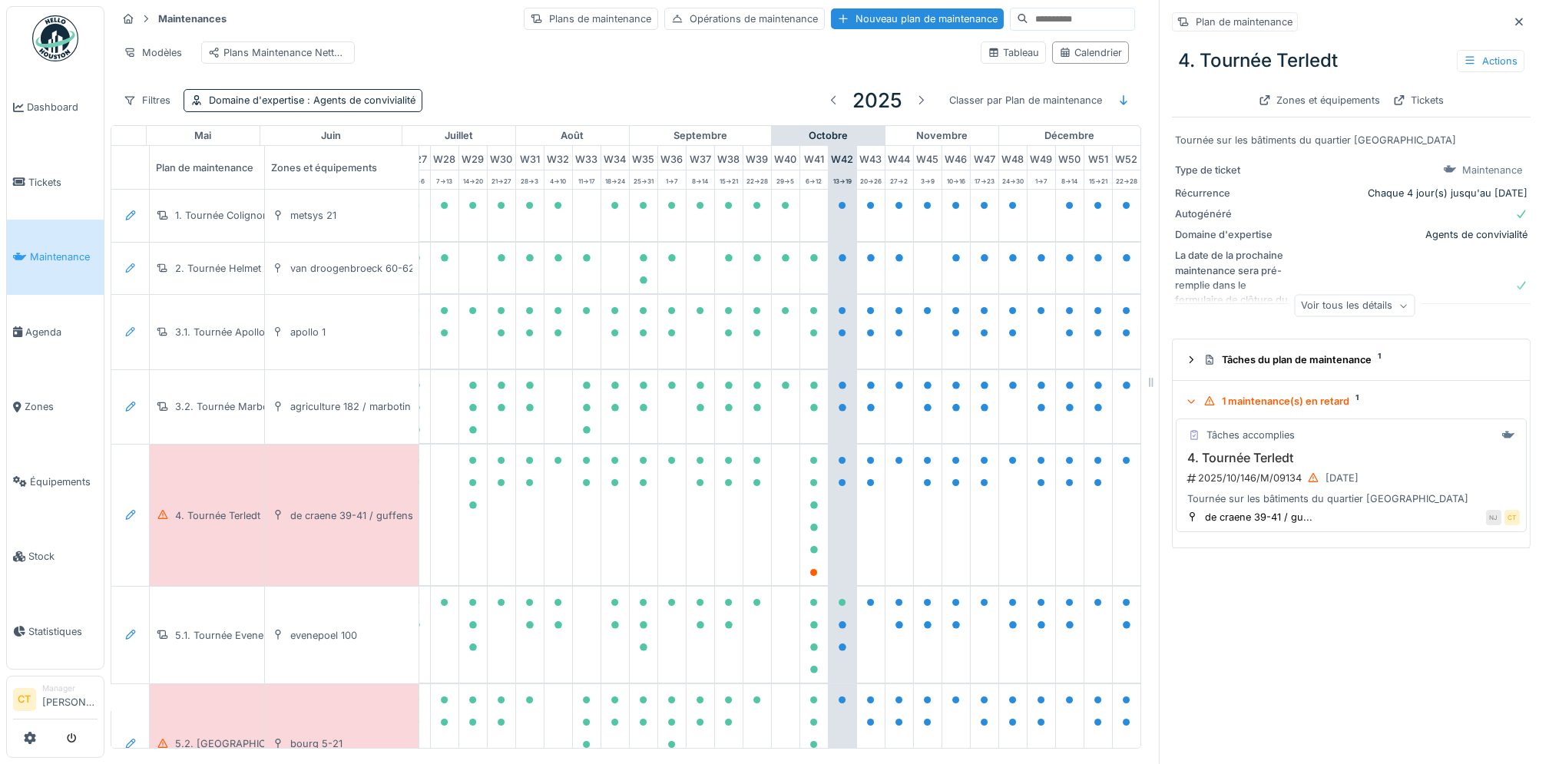
click at [1262, 475] on div "2025/10/146/M/09134 10/10/2025" at bounding box center [1352, 477] width 334 height 19
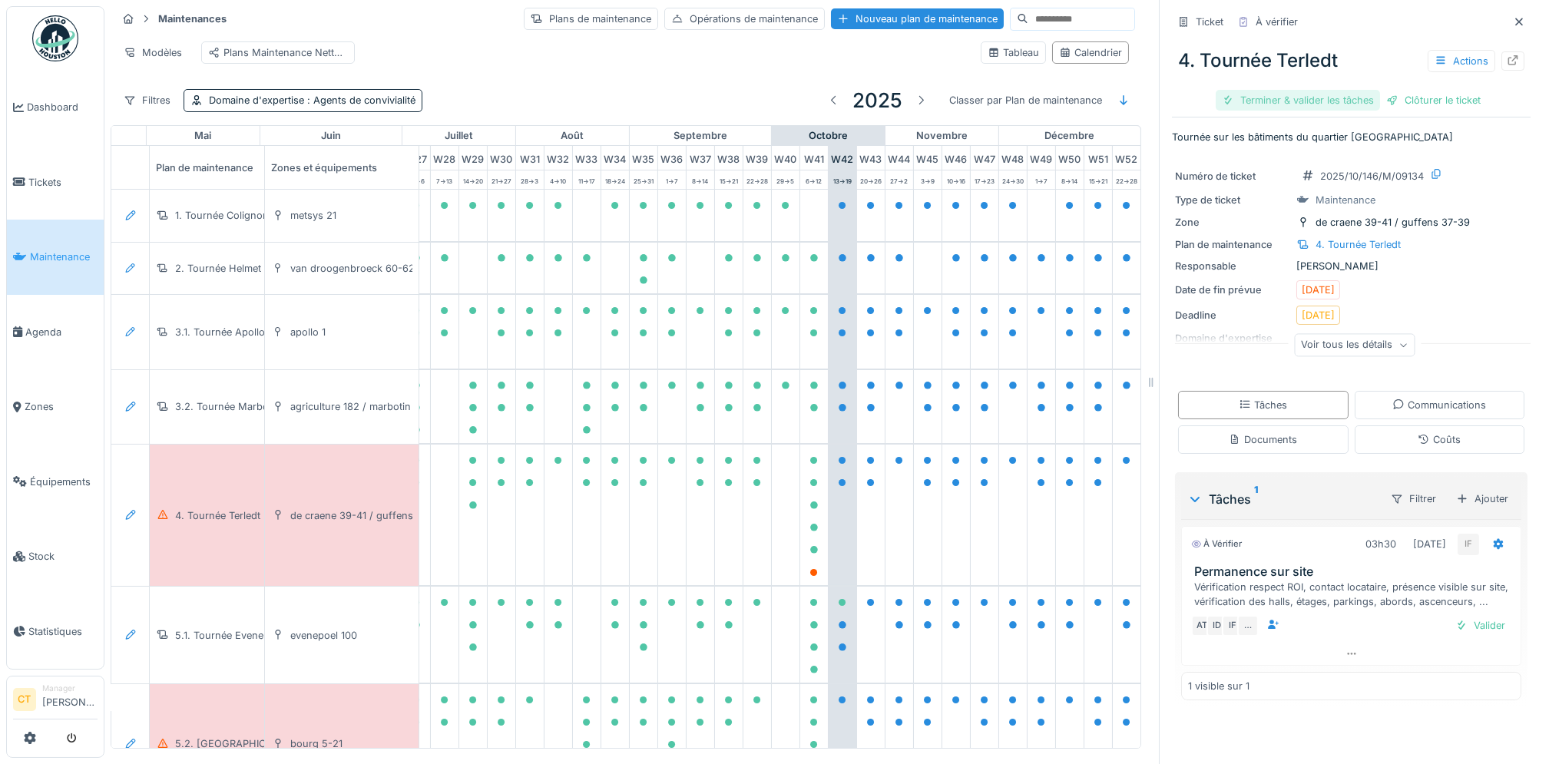
click at [1290, 96] on div "Terminer & valider les tâches" at bounding box center [1297, 100] width 164 height 21
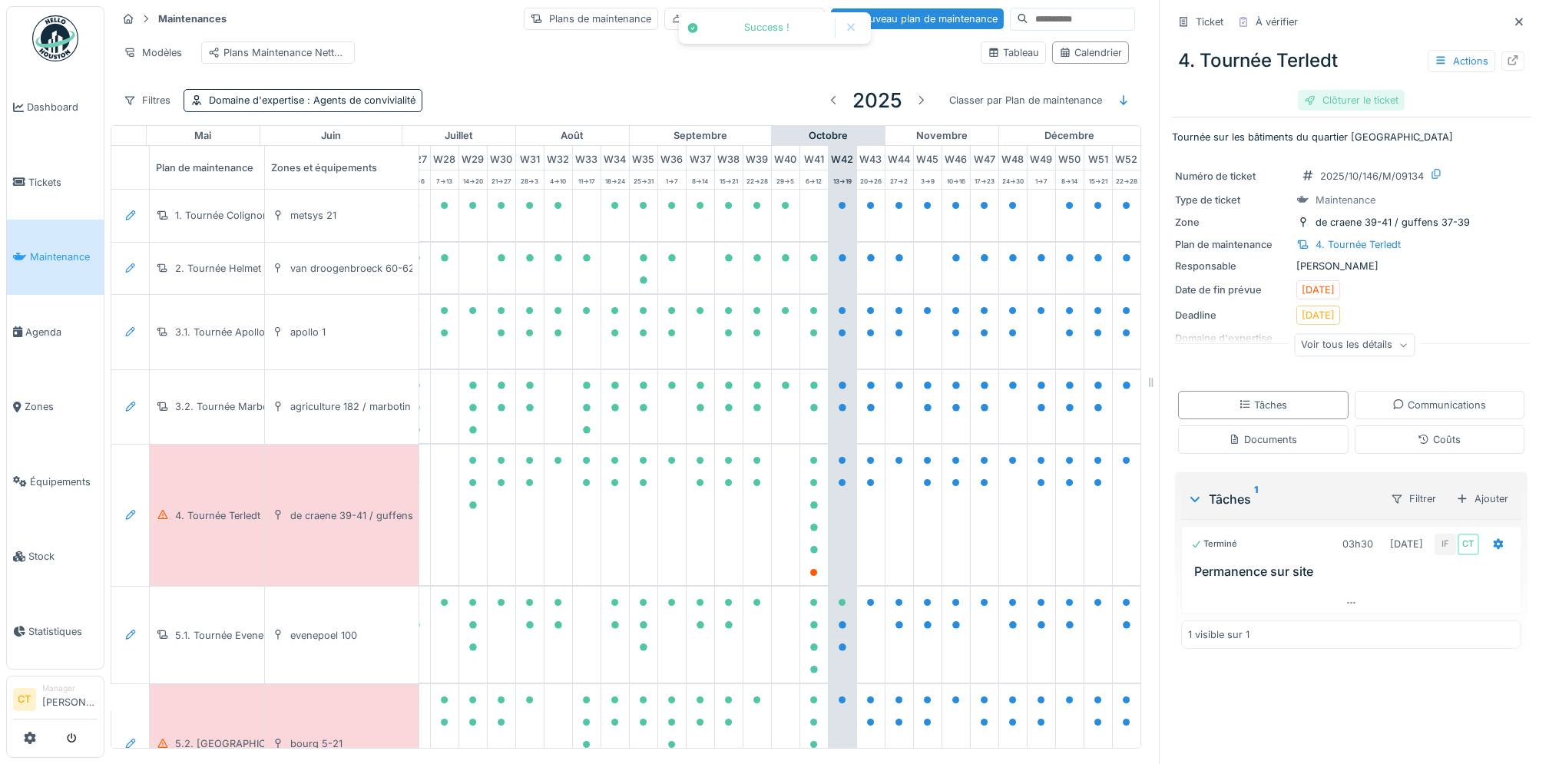
click at [1353, 104] on div "Clôturer le ticket" at bounding box center [1351, 100] width 107 height 21
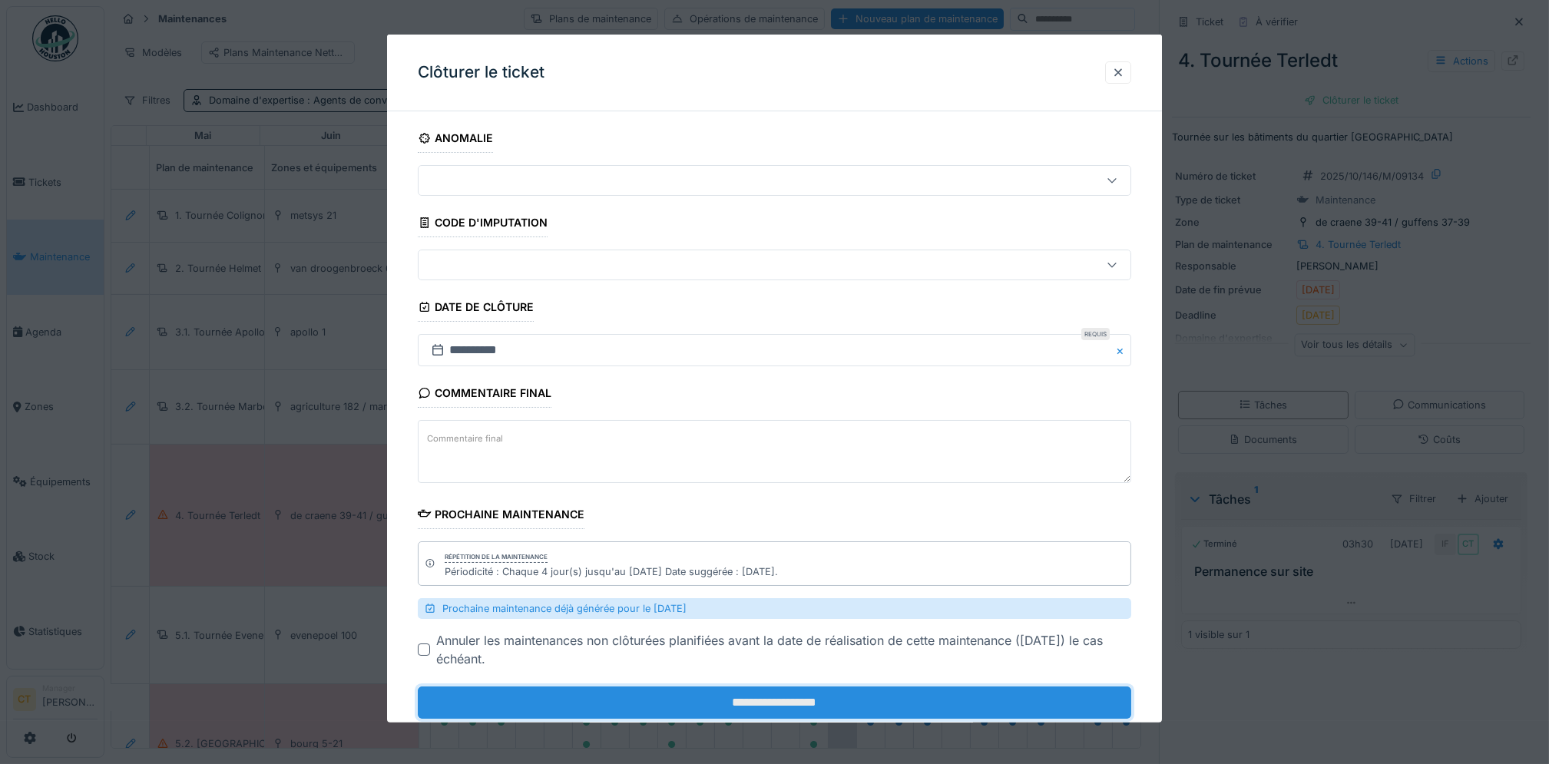
click at [842, 703] on input "**********" at bounding box center [774, 702] width 713 height 32
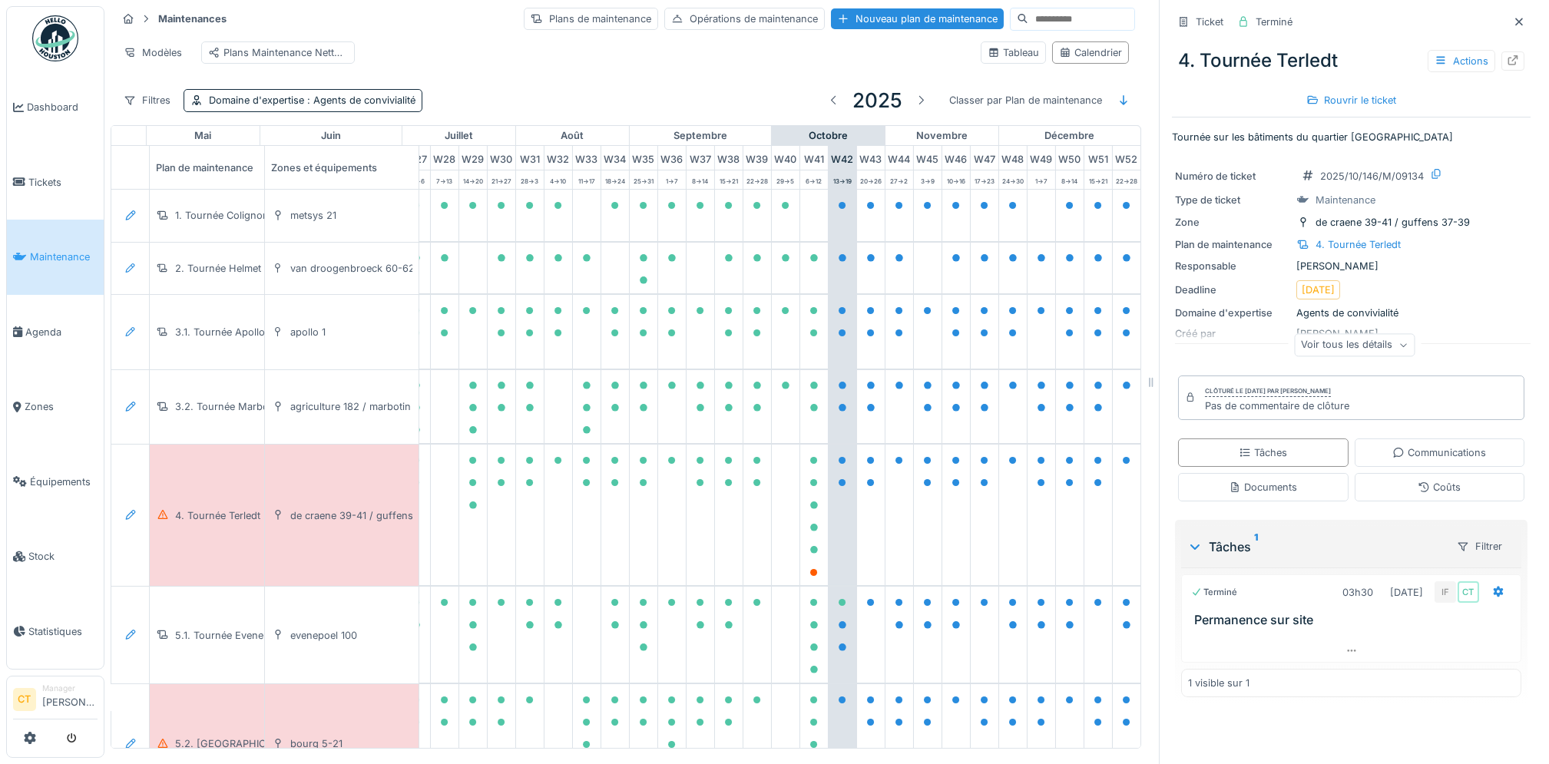
click at [284, 709] on div "bourg 5-21" at bounding box center [342, 743] width 154 height 119
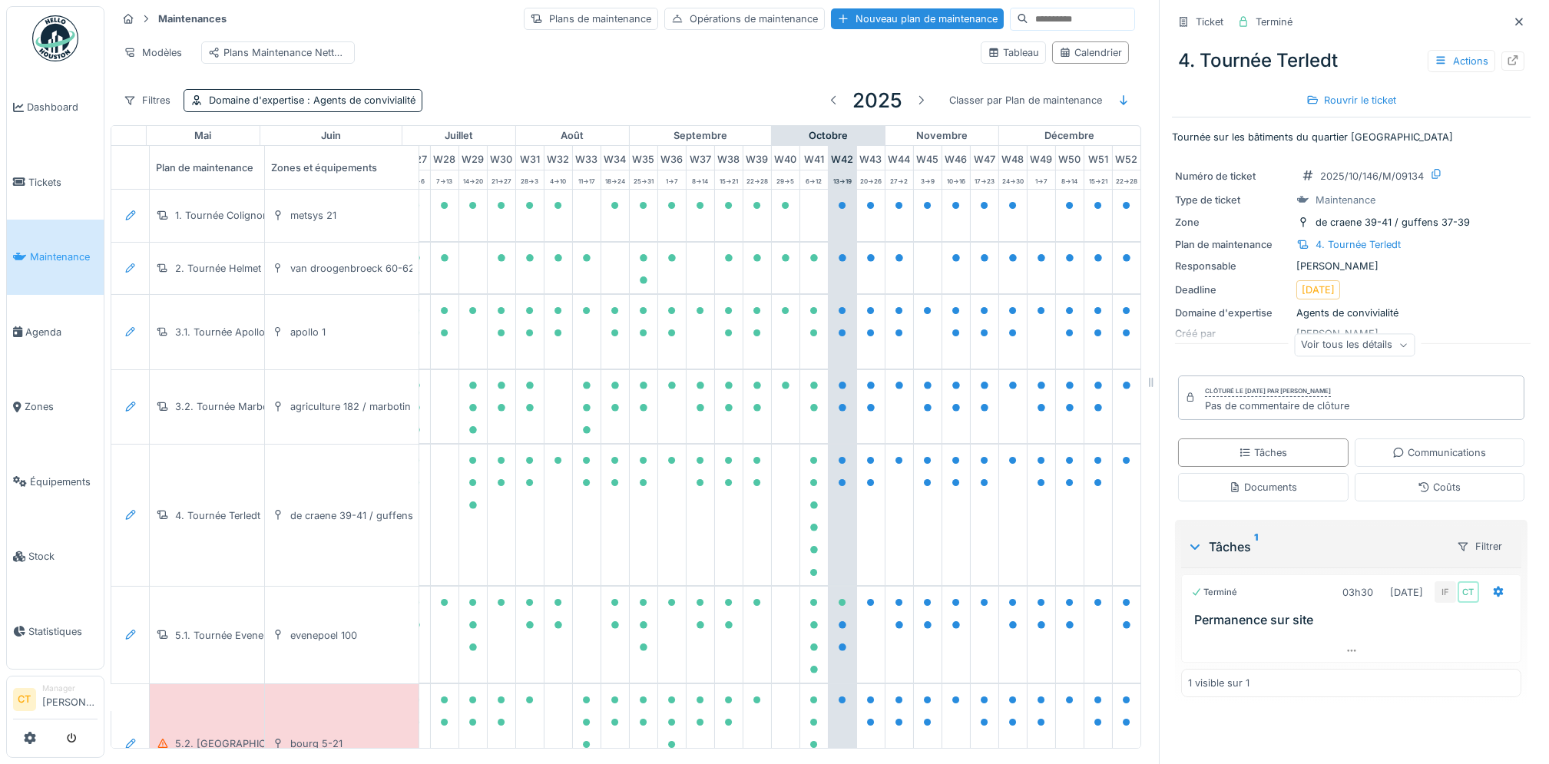
scroll to position [0, 842]
click at [241, 693] on div "5.2. [GEOGRAPHIC_DATA]" at bounding box center [227, 743] width 154 height 119
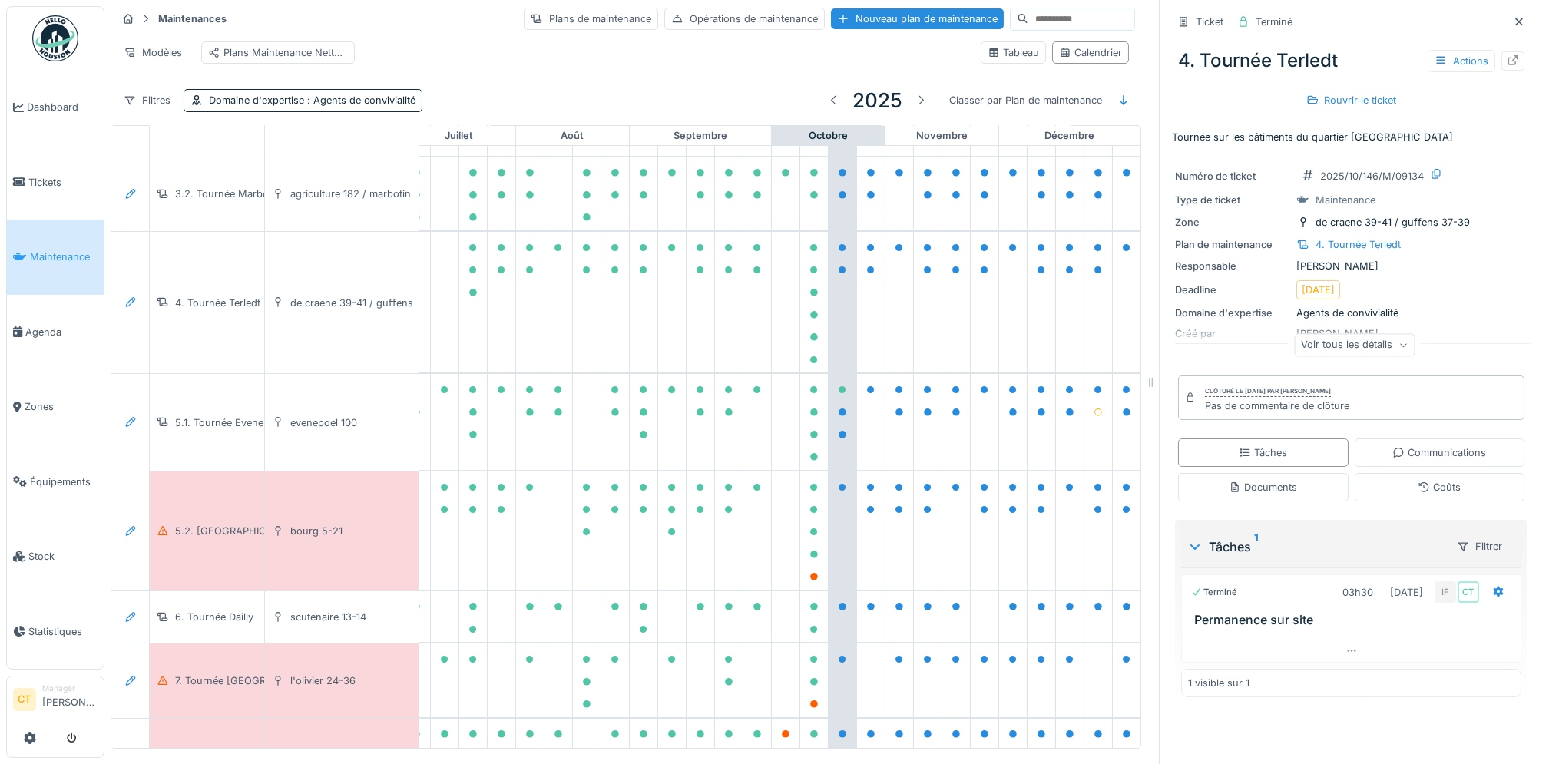
scroll to position [308, 842]
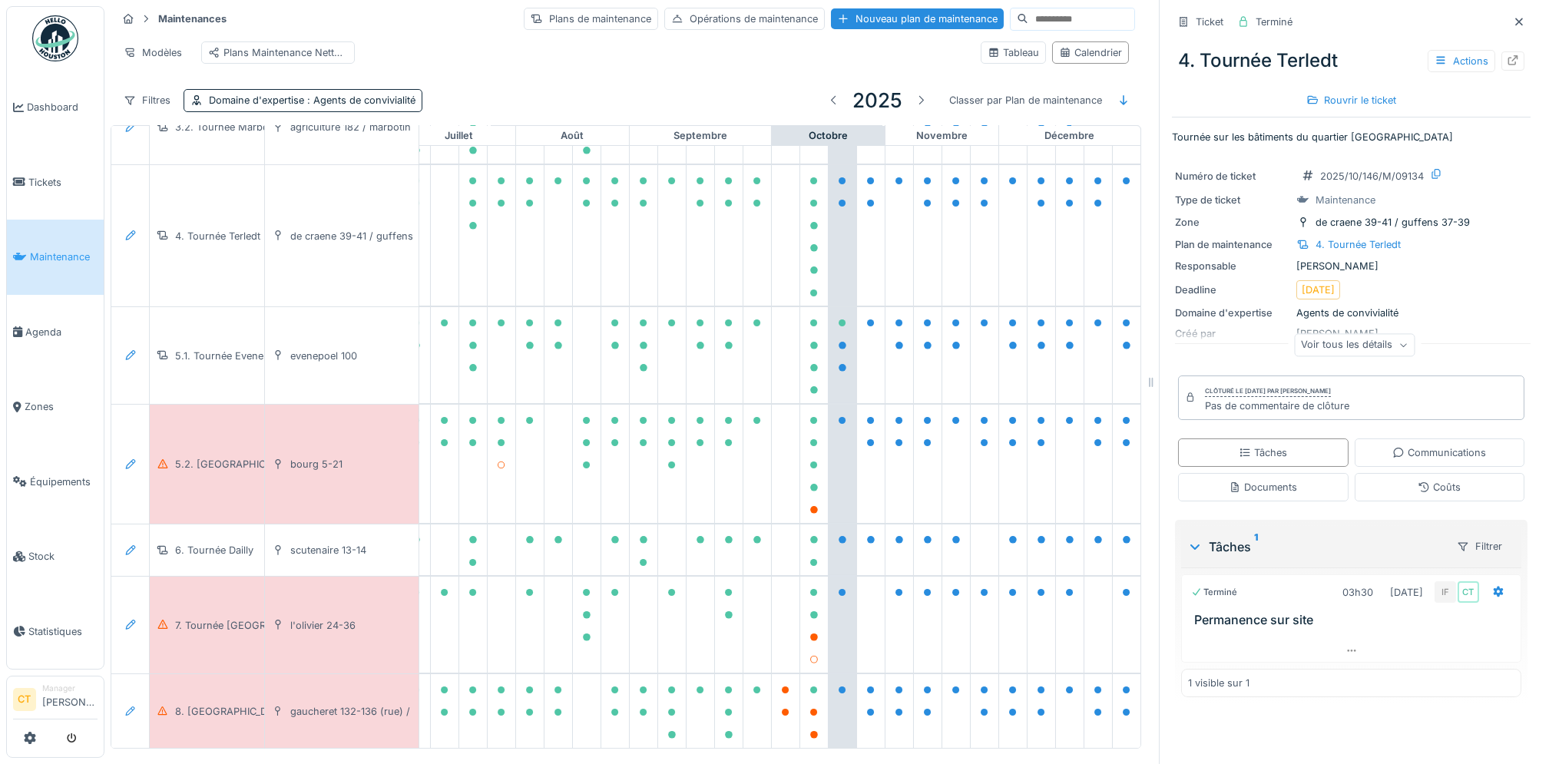
click at [198, 451] on div "5.2. [GEOGRAPHIC_DATA]" at bounding box center [227, 464] width 154 height 119
click at [239, 457] on div "5.2. [GEOGRAPHIC_DATA]" at bounding box center [237, 464] width 124 height 15
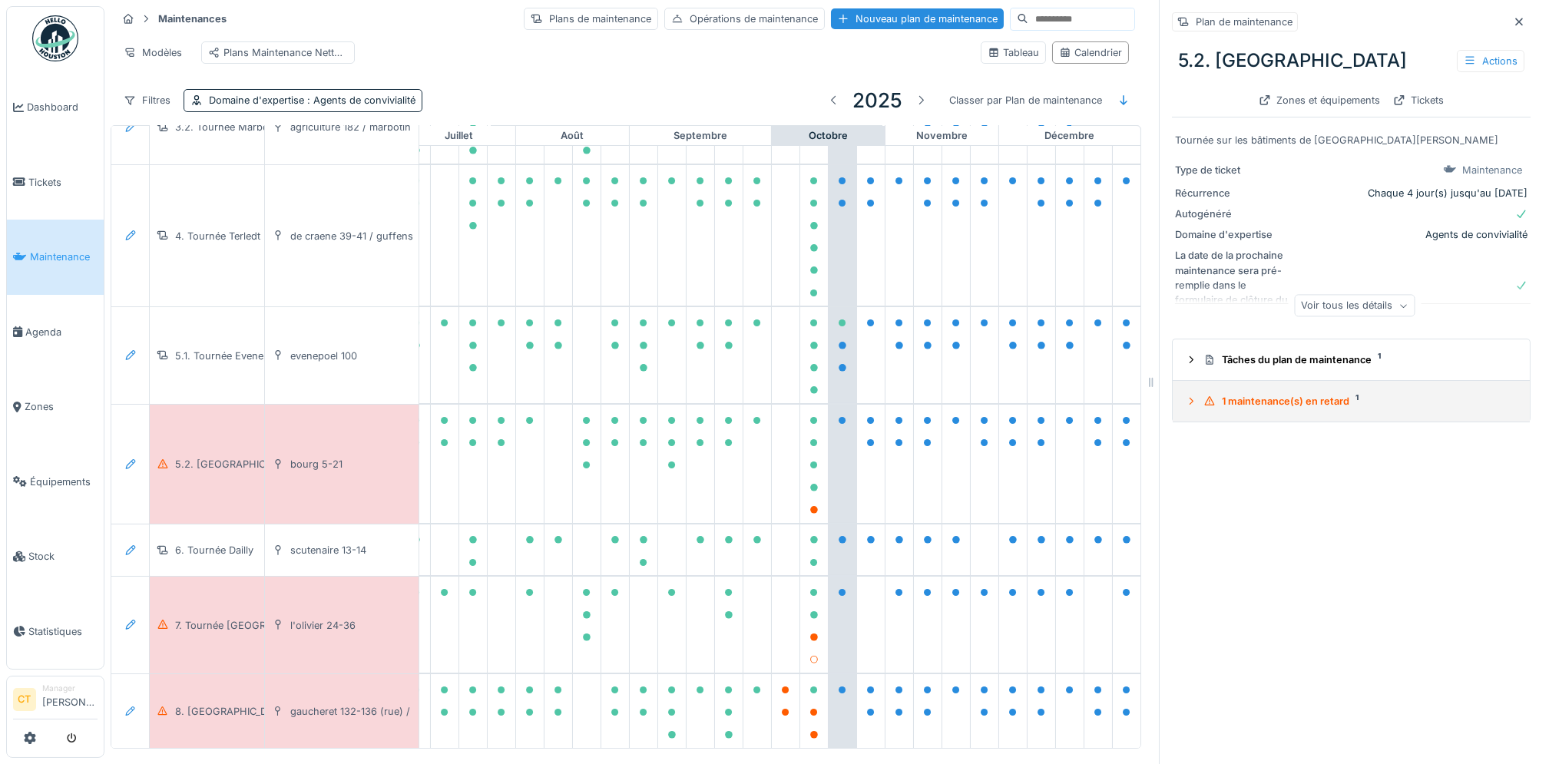
click at [1299, 394] on div "1 maintenance(s) en retard 1" at bounding box center [1357, 401] width 308 height 15
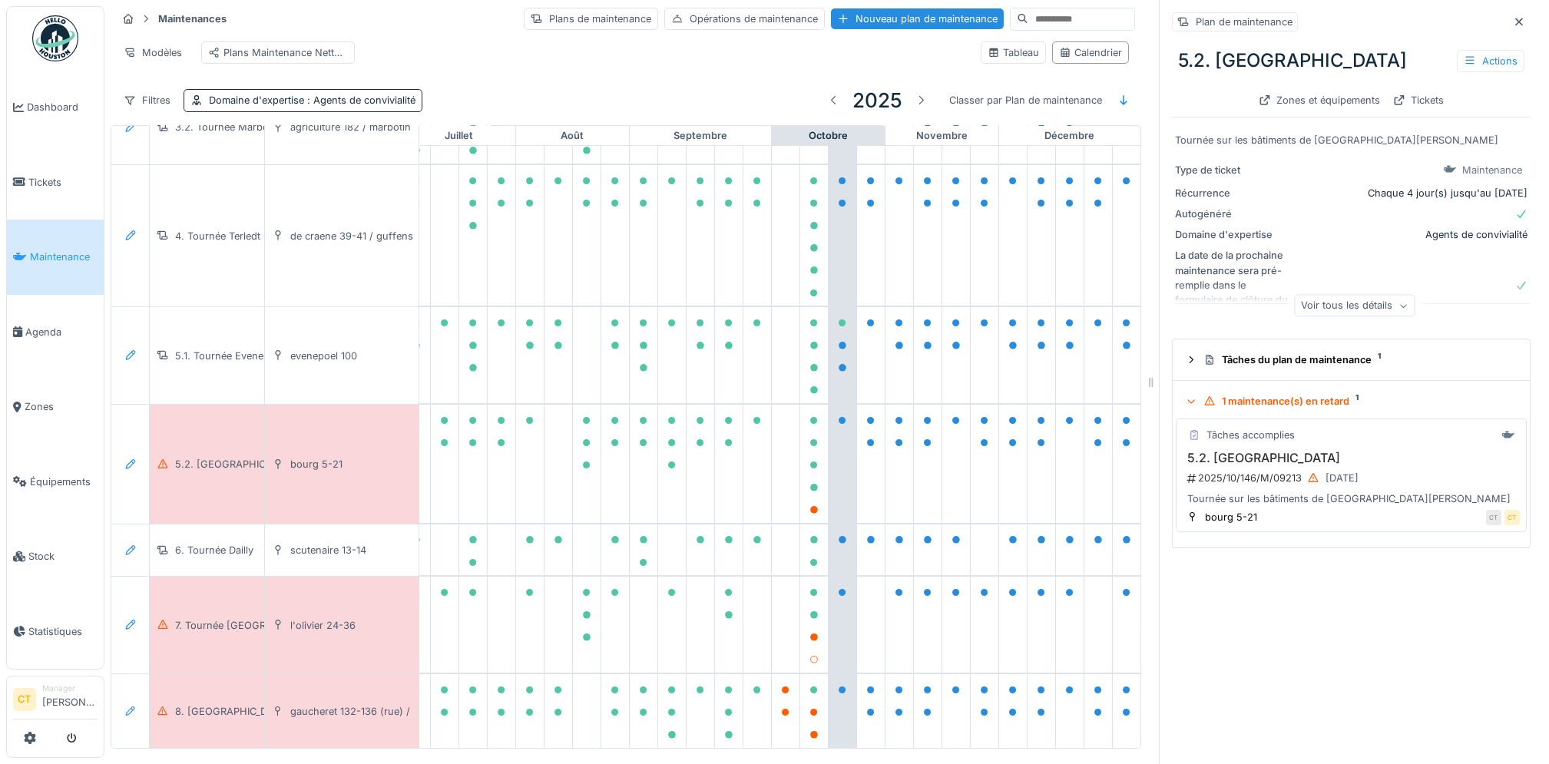
click at [1249, 468] on div "2025/10/146/M/09213 [DATE]" at bounding box center [1352, 477] width 334 height 19
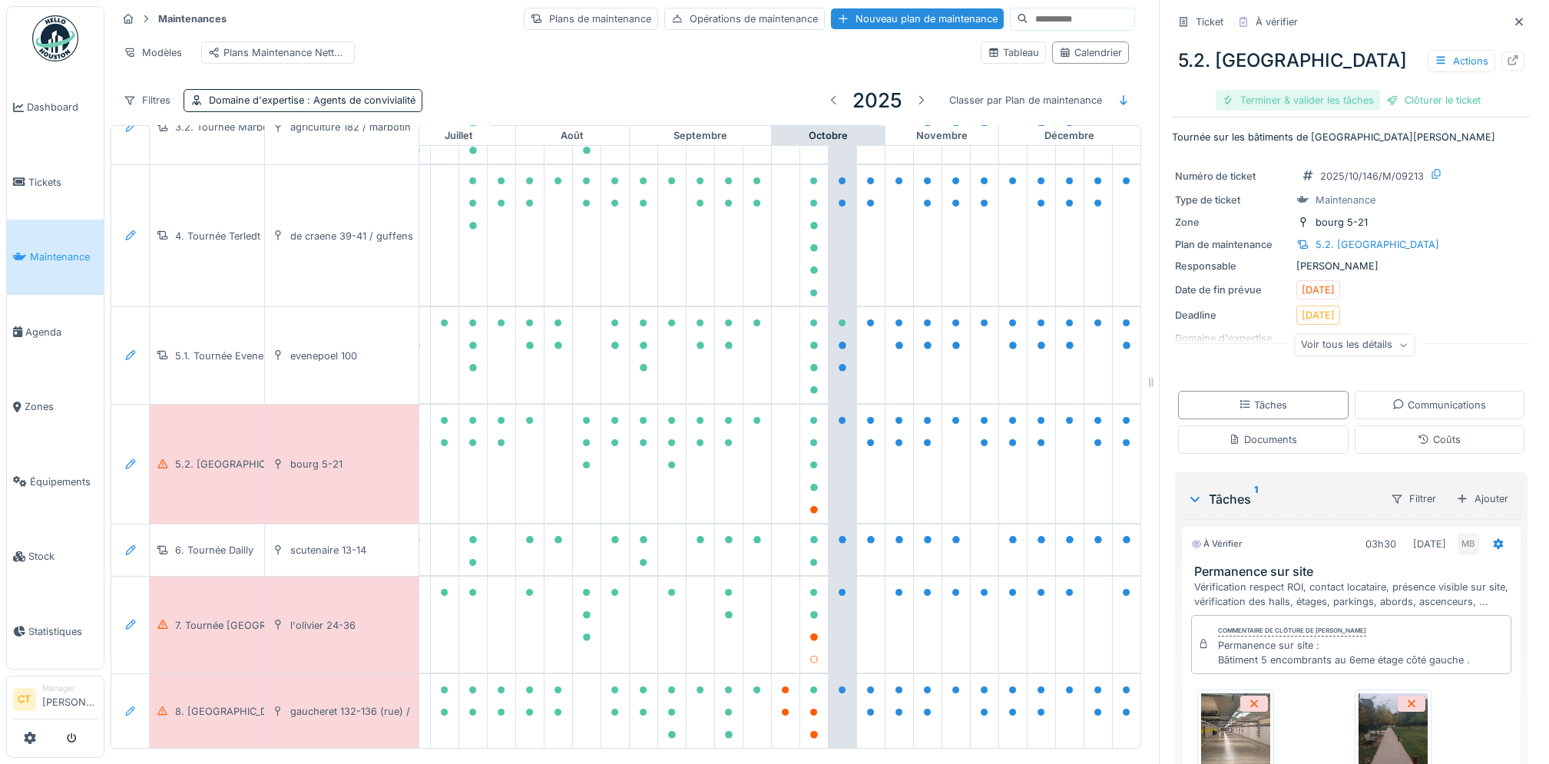
click at [1286, 90] on div "Terminer & valider les tâches" at bounding box center [1297, 100] width 164 height 21
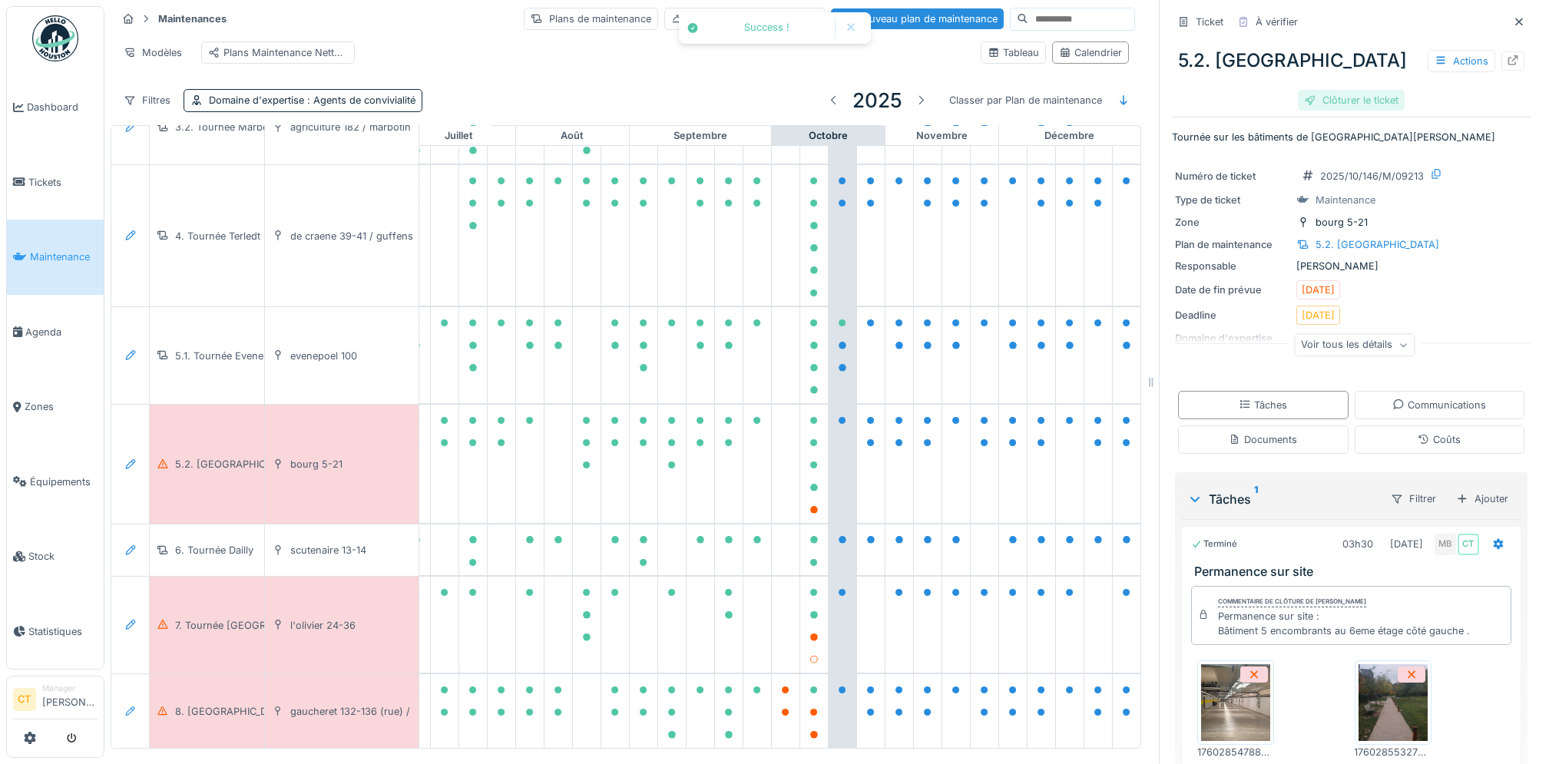
click at [1348, 90] on div "Clôturer le ticket" at bounding box center [1351, 100] width 107 height 21
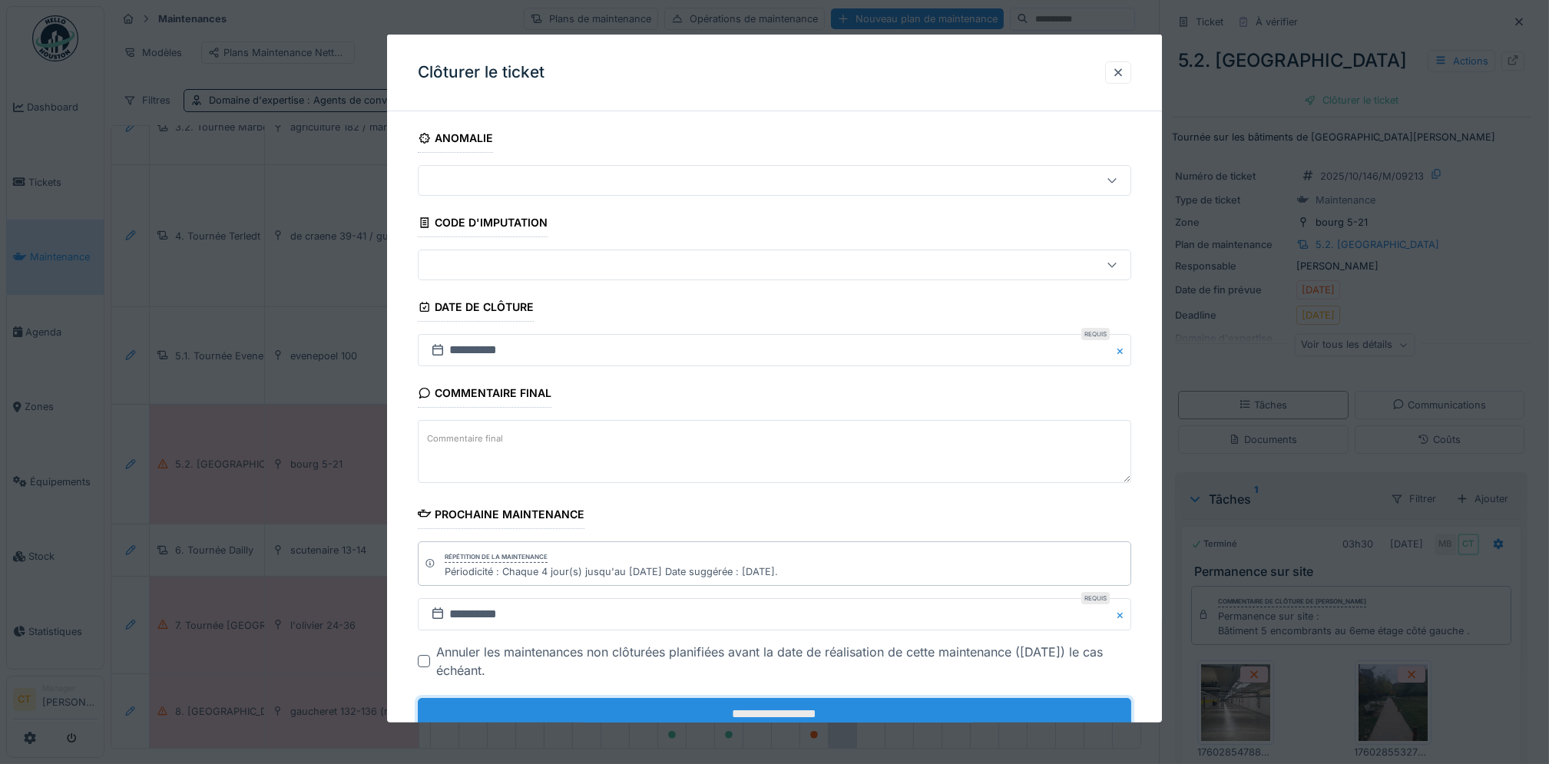
click at [855, 709] on input "**********" at bounding box center [774, 714] width 713 height 32
